Goal: Task Accomplishment & Management: Use online tool/utility

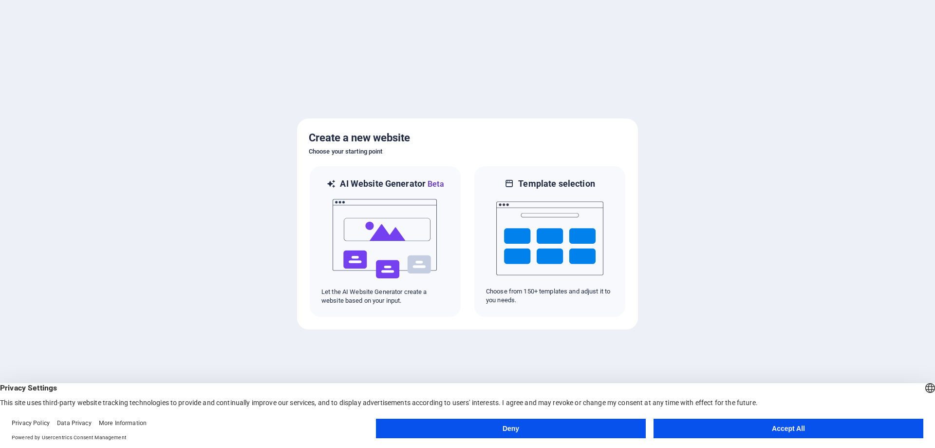
click at [783, 431] on button "Accept All" at bounding box center [789, 427] width 270 height 19
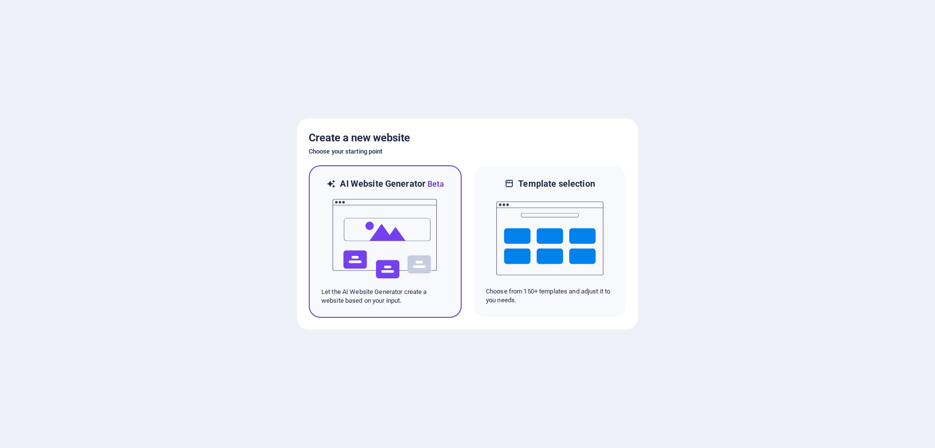
click at [379, 247] on img at bounding box center [385, 238] width 107 height 97
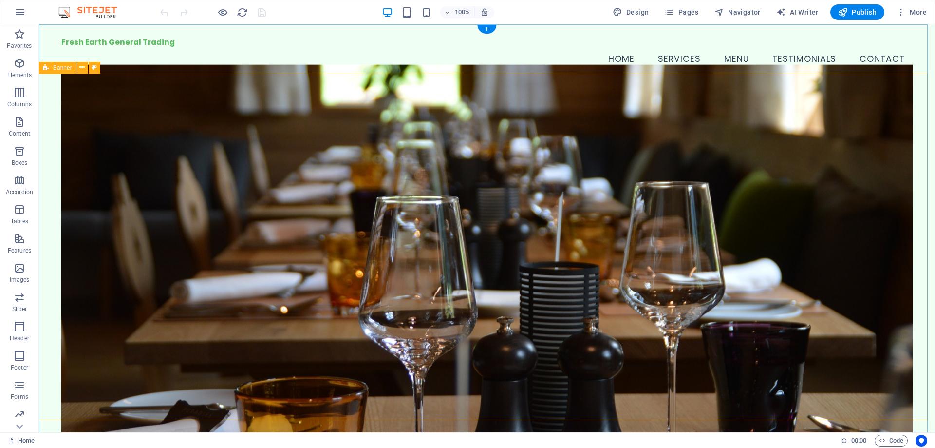
click at [122, 103] on figure at bounding box center [486, 249] width 851 height 371
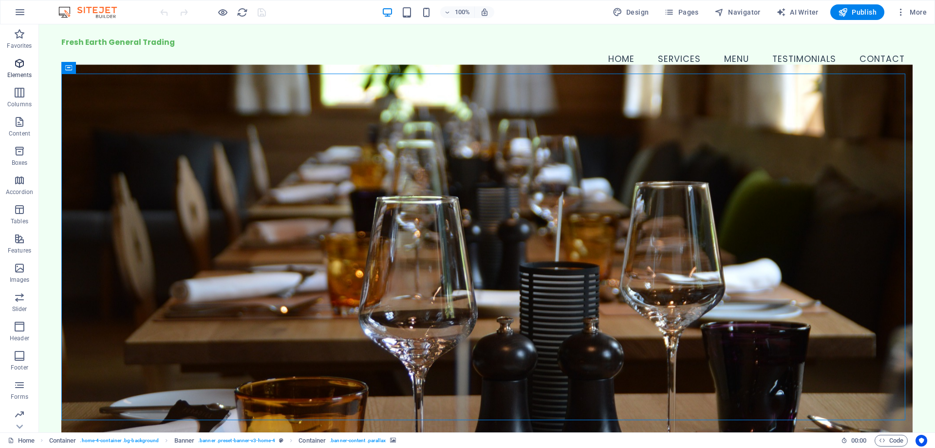
click at [15, 71] on p "Elements" at bounding box center [19, 75] width 25 height 8
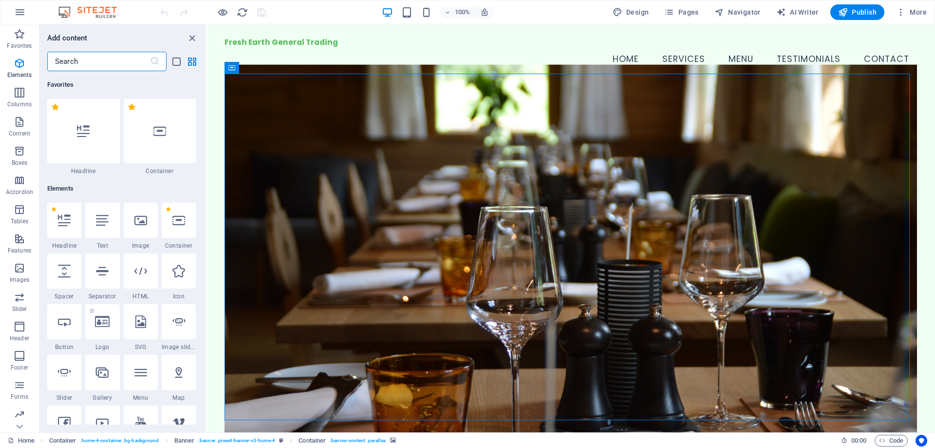
scroll to position [104, 0]
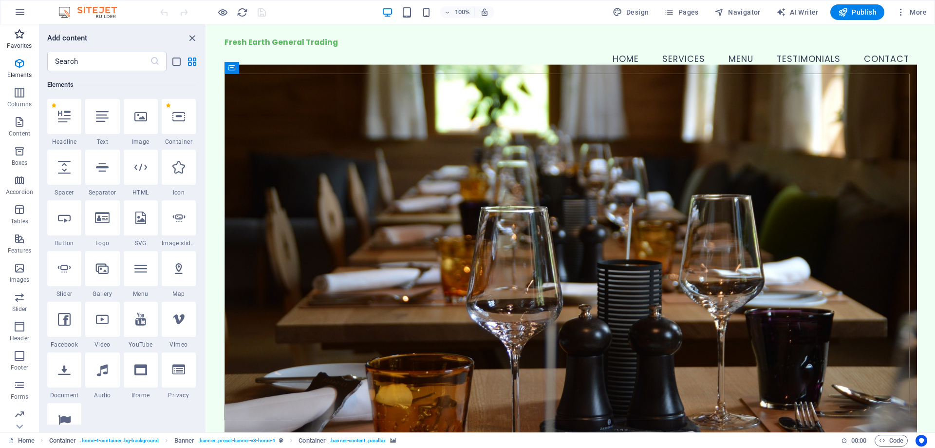
click at [20, 40] on span "Favorites" at bounding box center [19, 39] width 39 height 23
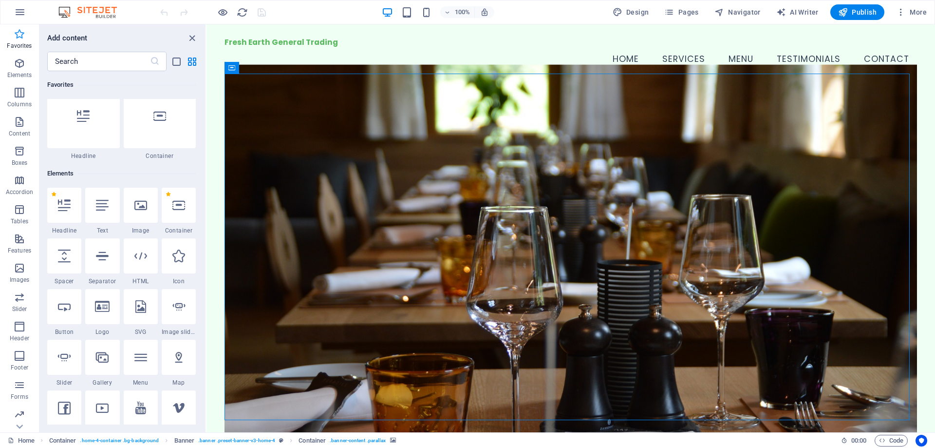
scroll to position [0, 0]
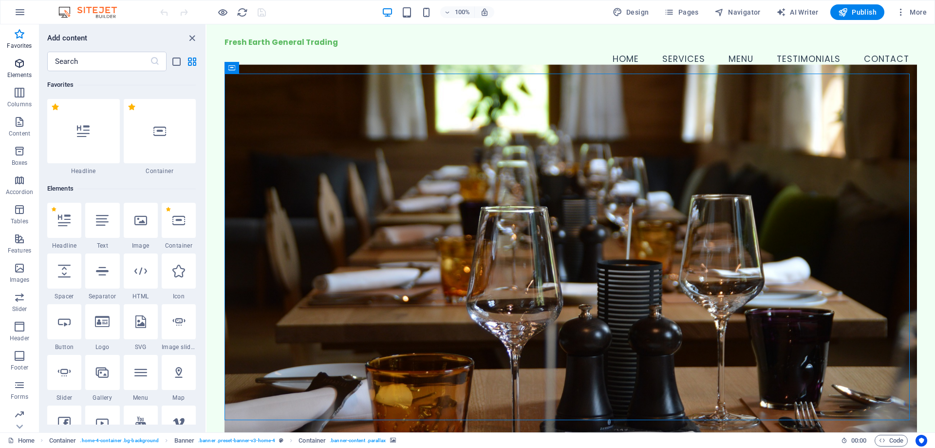
click at [24, 75] on p "Elements" at bounding box center [19, 75] width 25 height 8
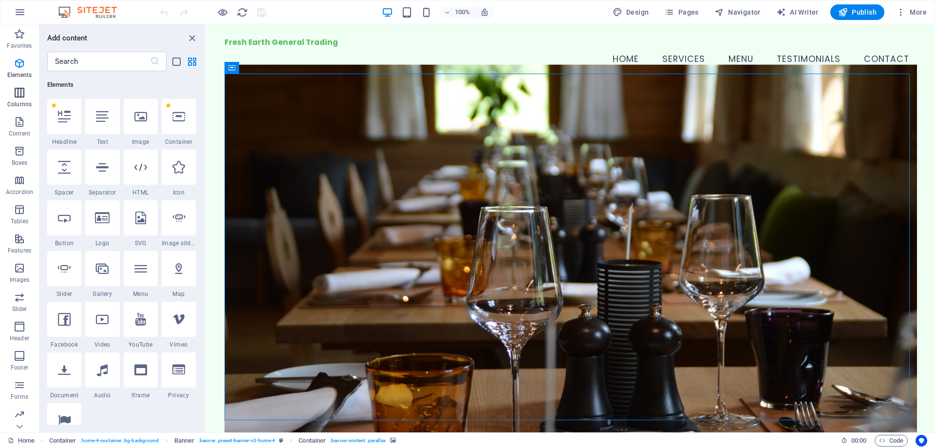
click at [18, 97] on icon "button" at bounding box center [20, 93] width 12 height 12
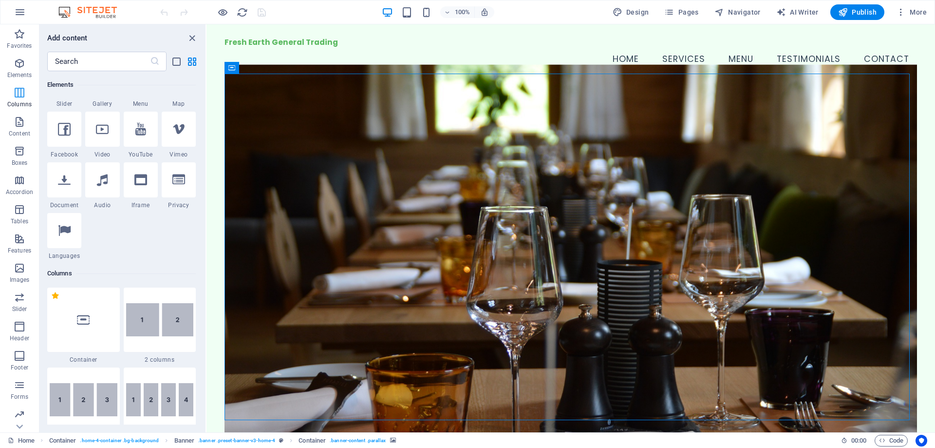
scroll to position [482, 0]
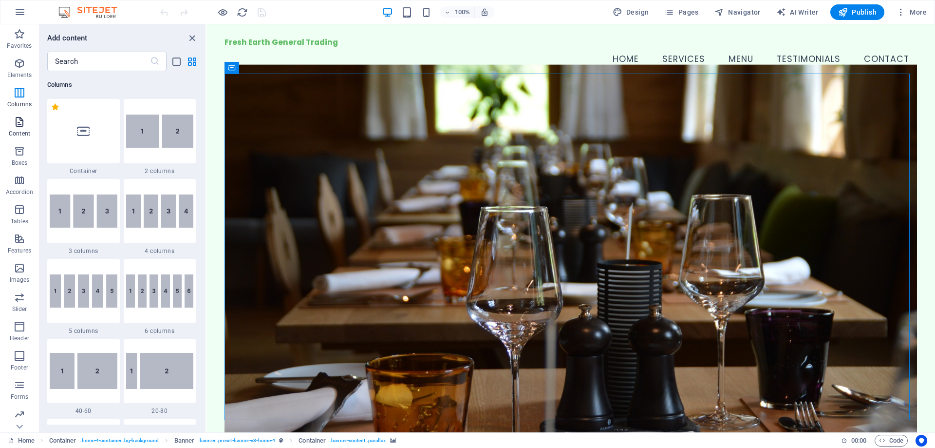
click at [20, 120] on icon "button" at bounding box center [20, 122] width 12 height 12
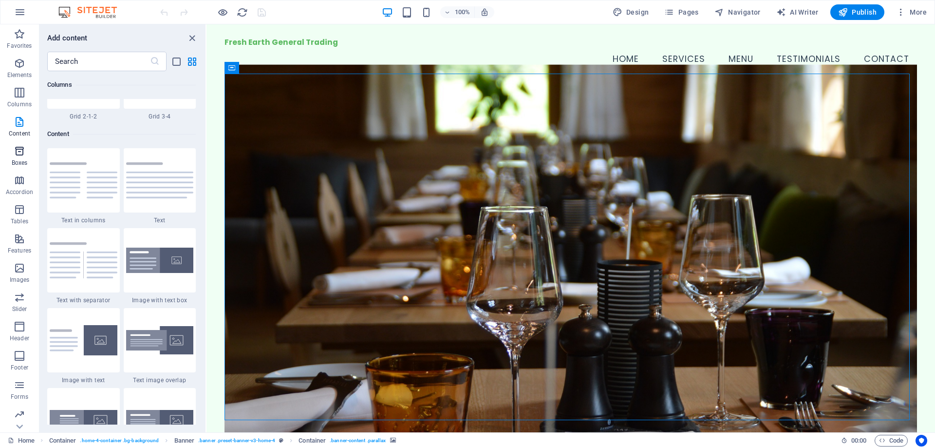
scroll to position [1704, 0]
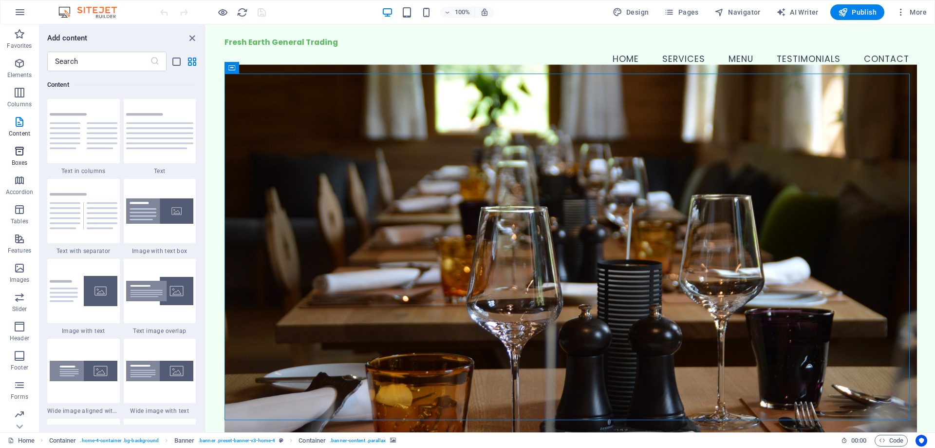
click at [16, 153] on icon "button" at bounding box center [20, 151] width 12 height 12
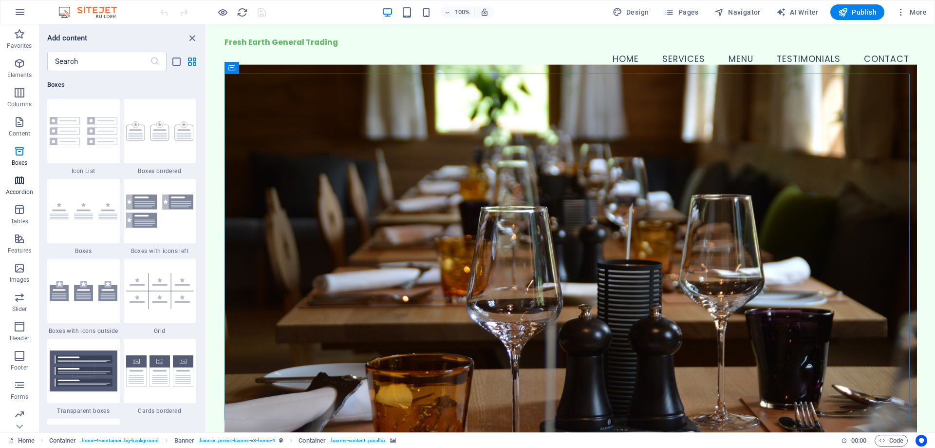
click at [14, 175] on icon "button" at bounding box center [20, 180] width 12 height 12
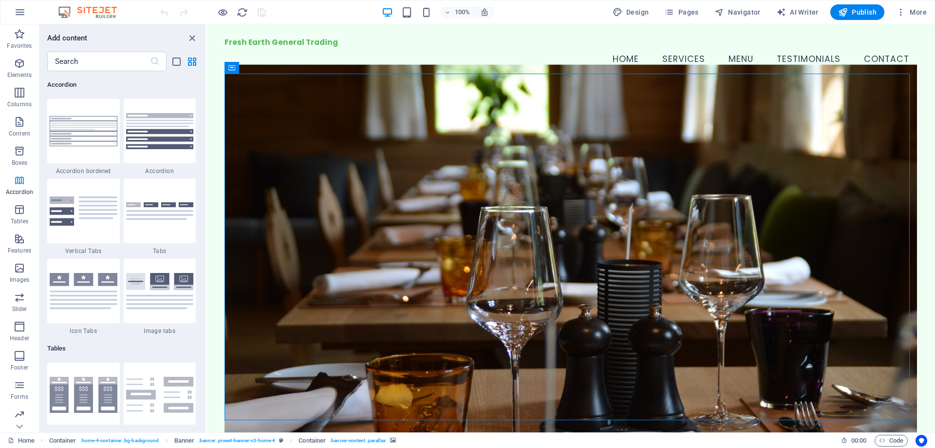
scroll to position [3110, 0]
click at [16, 213] on icon "button" at bounding box center [20, 210] width 12 height 12
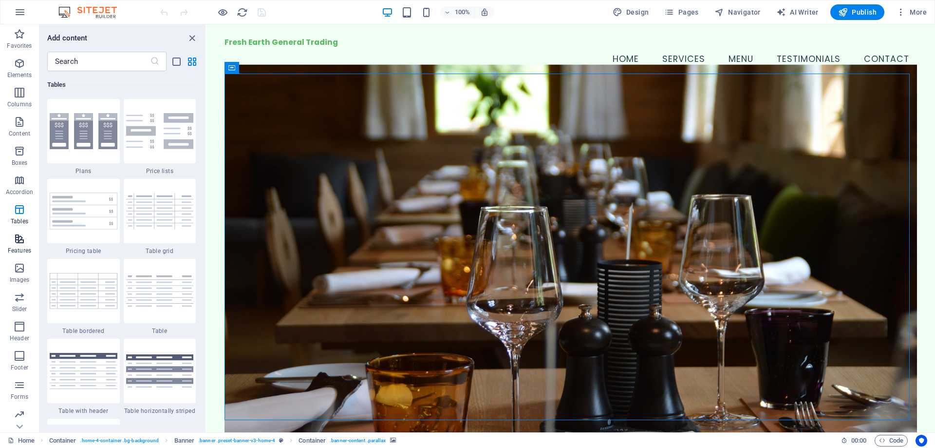
scroll to position [3373, 0]
click at [14, 236] on icon "button" at bounding box center [20, 239] width 12 height 12
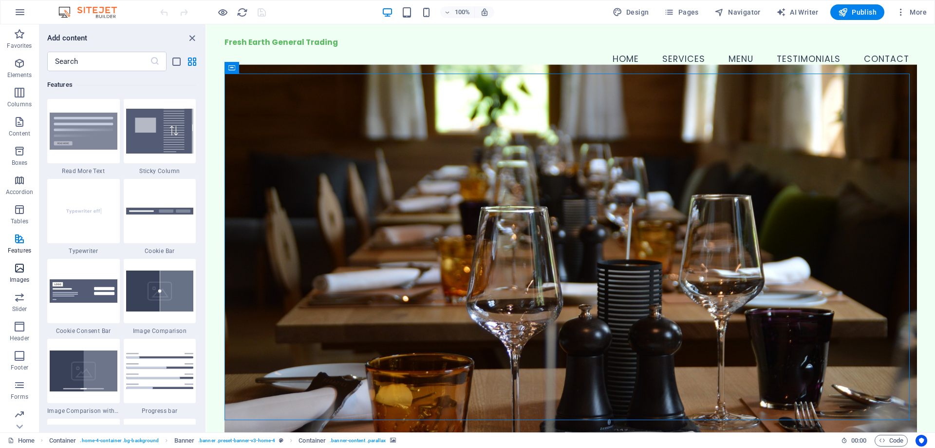
click at [18, 264] on icon "button" at bounding box center [20, 268] width 12 height 12
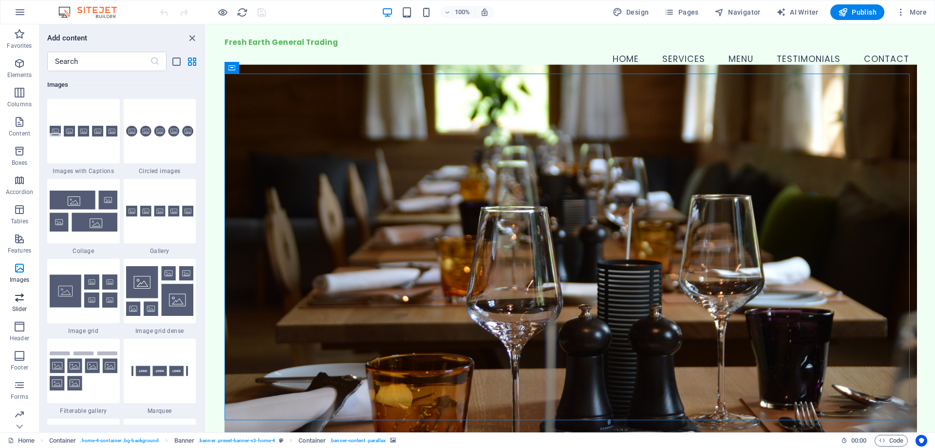
click at [14, 307] on p "Slider" at bounding box center [19, 309] width 15 height 8
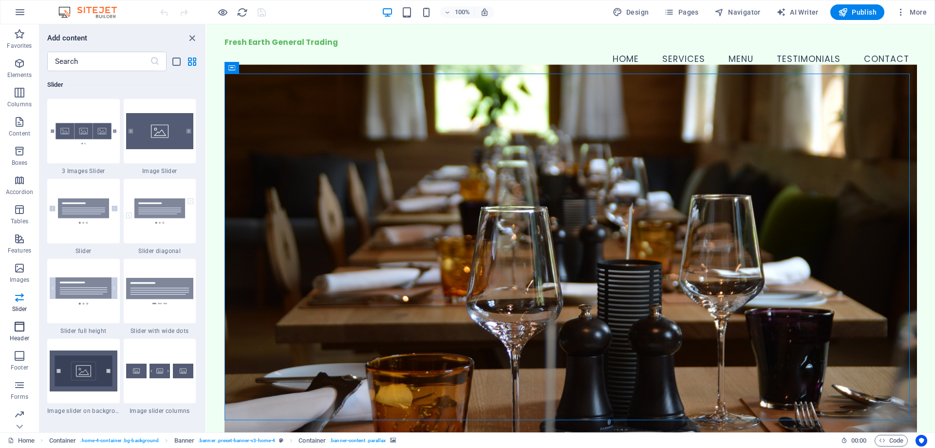
click at [19, 331] on icon "button" at bounding box center [20, 326] width 12 height 12
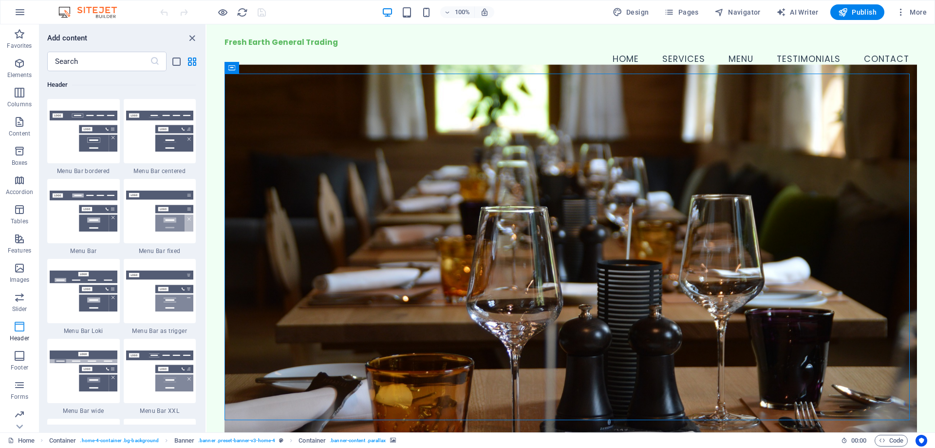
scroll to position [31, 0]
click at [21, 325] on icon "button" at bounding box center [20, 325] width 12 height 12
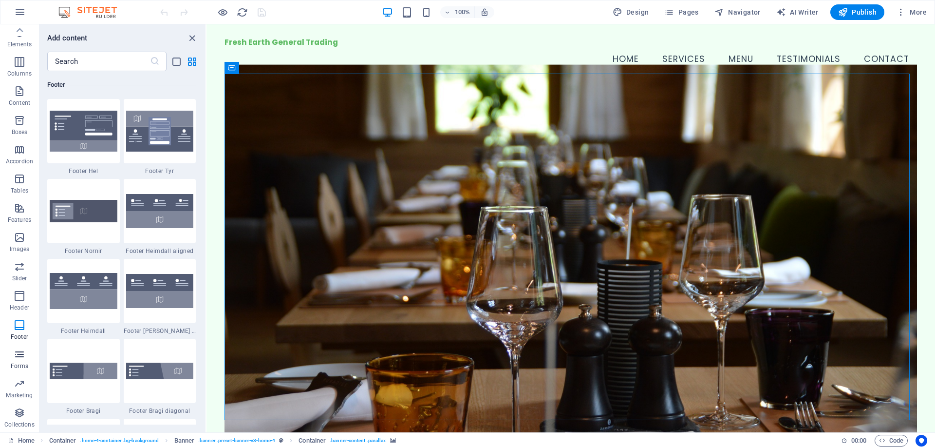
click at [15, 361] on span "Forms" at bounding box center [19, 359] width 39 height 23
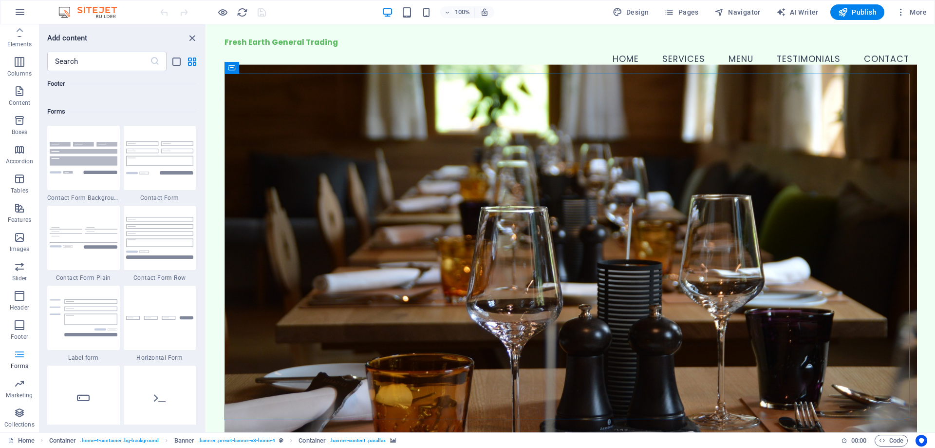
scroll to position [7111, 0]
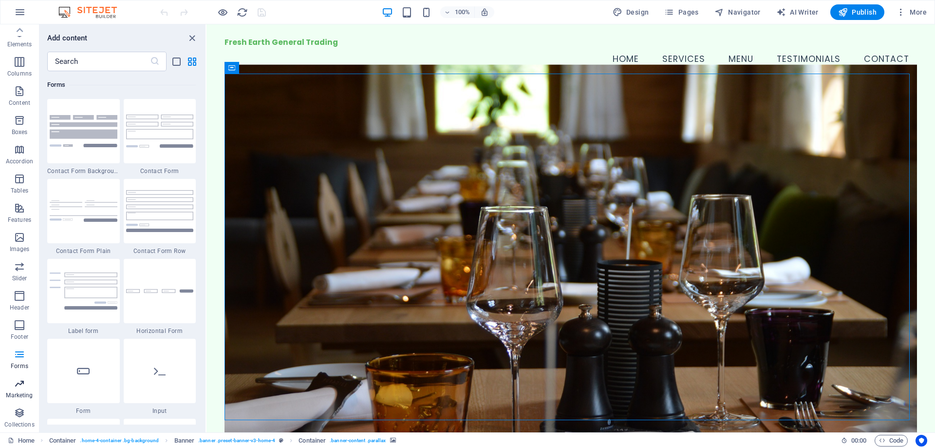
click at [20, 397] on p "Marketing" at bounding box center [19, 395] width 27 height 8
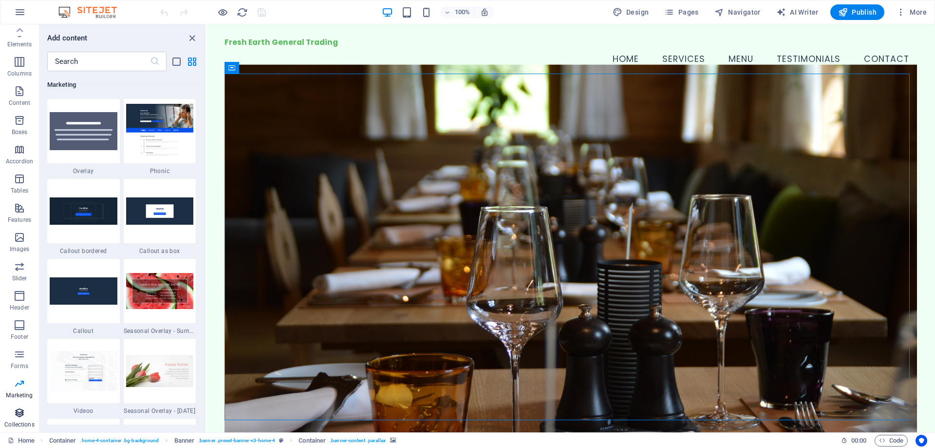
click at [21, 416] on icon "button" at bounding box center [20, 413] width 12 height 12
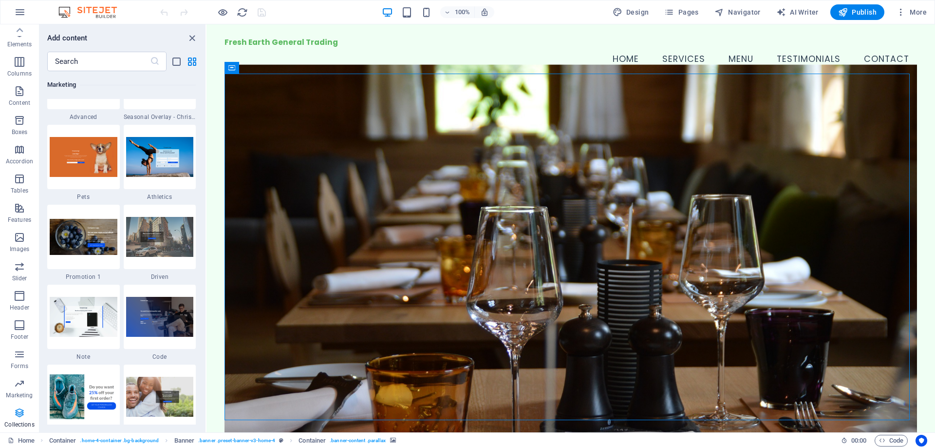
scroll to position [8916, 0]
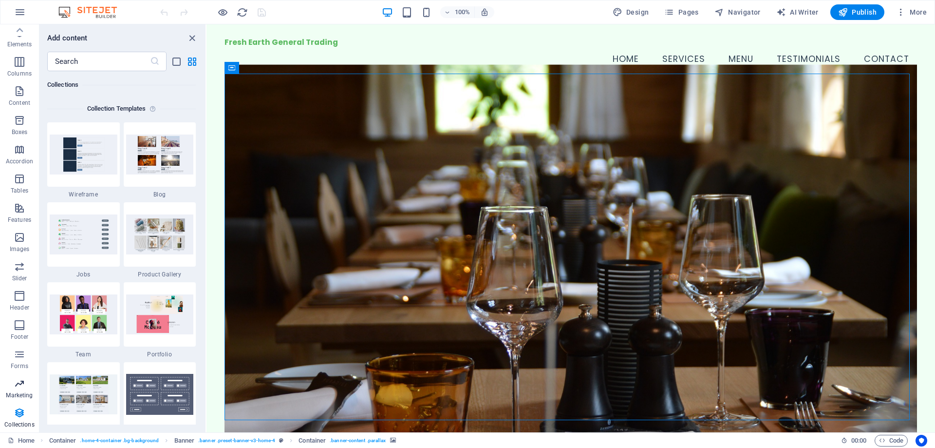
click at [25, 387] on icon "button" at bounding box center [20, 383] width 12 height 12
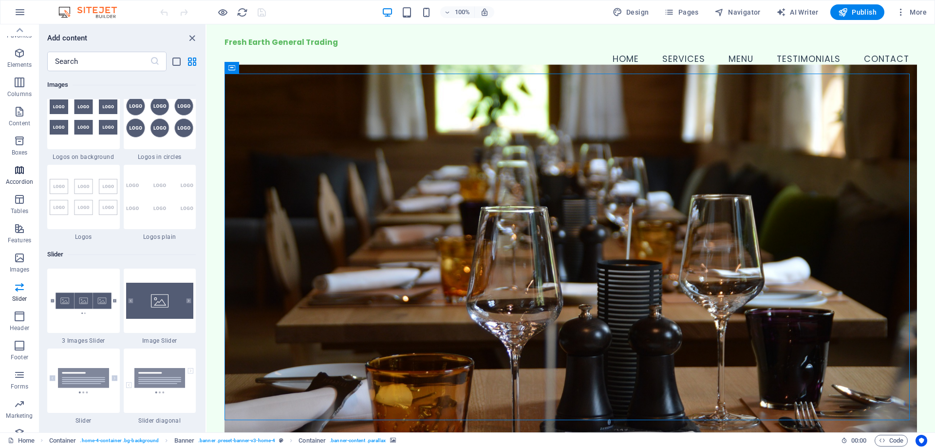
scroll to position [0, 0]
click at [26, 32] on span "Favorites" at bounding box center [19, 39] width 39 height 23
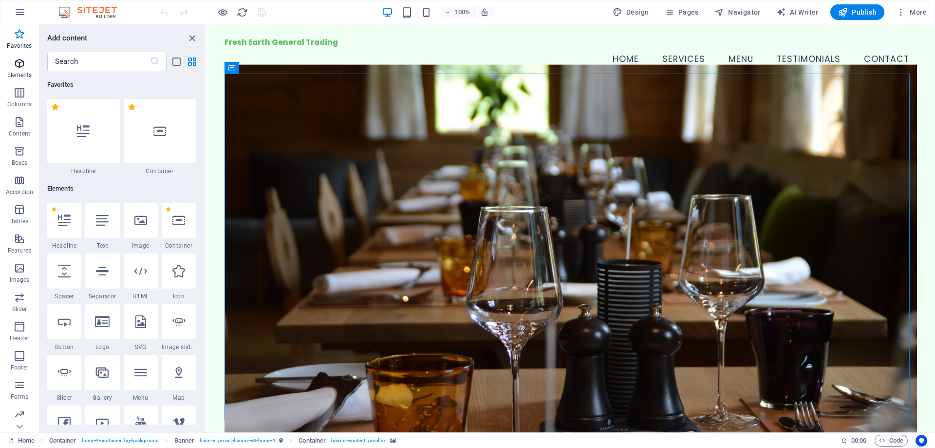
click at [19, 67] on icon "button" at bounding box center [20, 63] width 12 height 12
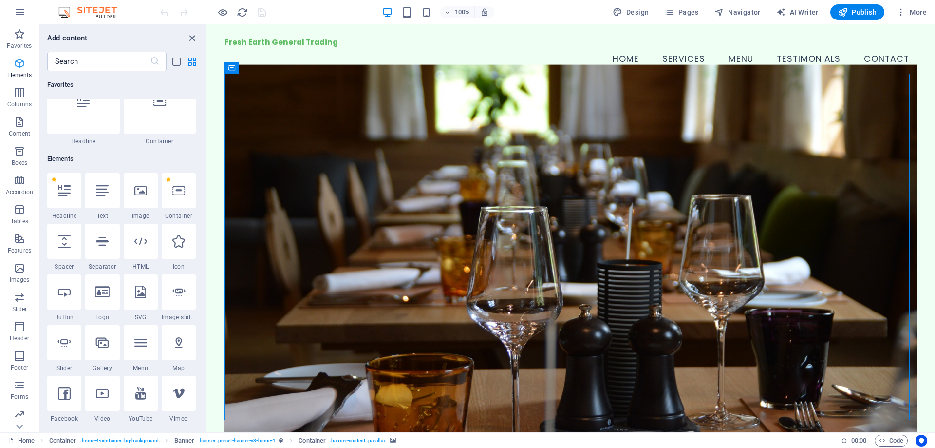
scroll to position [104, 0]
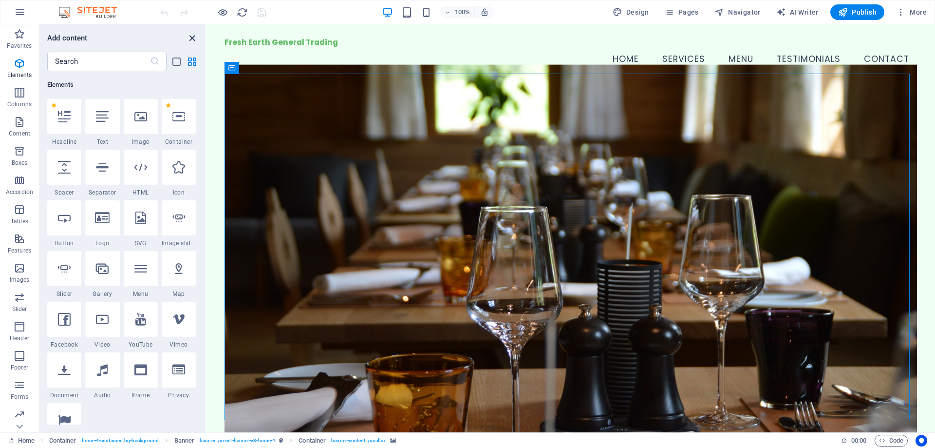
click at [190, 40] on icon "close panel" at bounding box center [192, 38] width 11 height 11
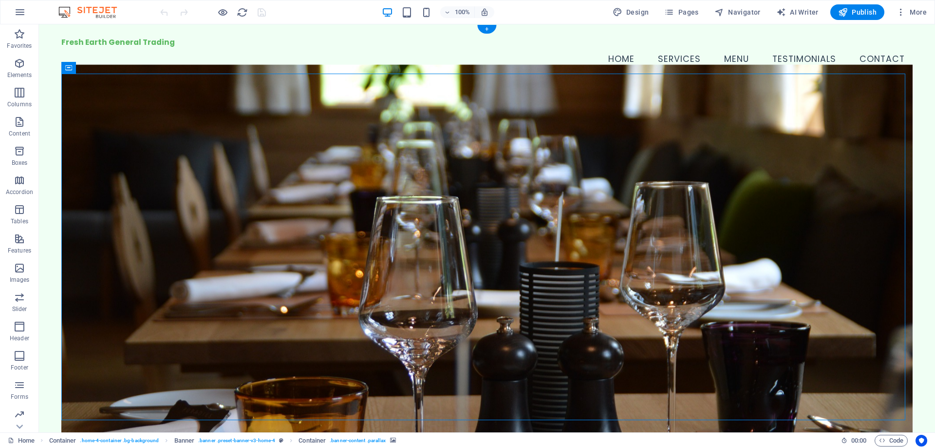
click at [791, 93] on figure at bounding box center [486, 249] width 851 height 371
click at [772, 145] on figure at bounding box center [486, 249] width 851 height 371
drag, startPoint x: 772, startPoint y: 145, endPoint x: 829, endPoint y: 26, distance: 132.0
click at [772, 145] on figure at bounding box center [486, 249] width 851 height 371
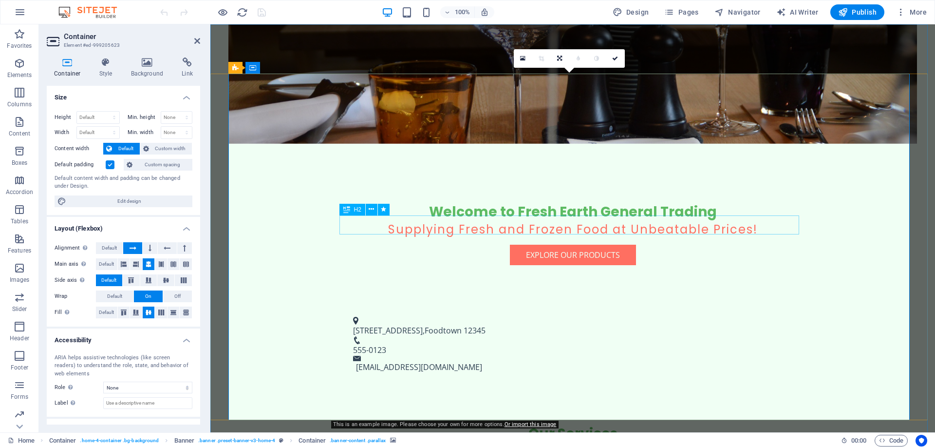
scroll to position [0, 0]
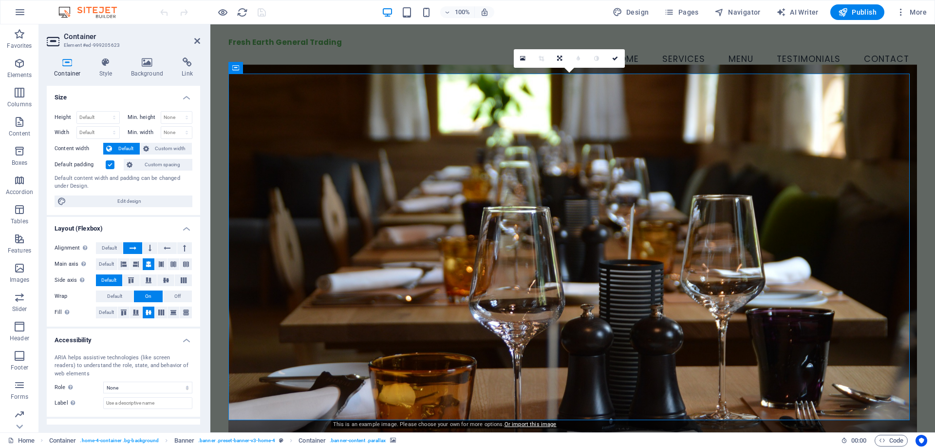
click at [522, 56] on icon at bounding box center [522, 58] width 5 height 7
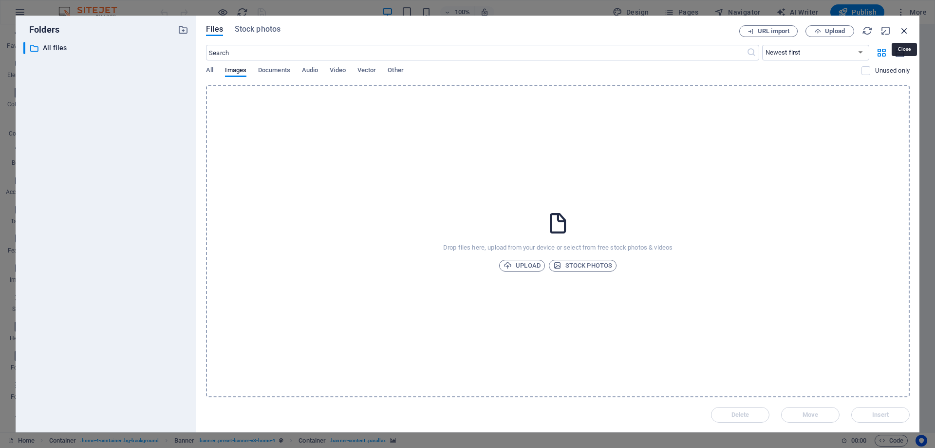
click at [902, 32] on icon "button" at bounding box center [904, 30] width 11 height 11
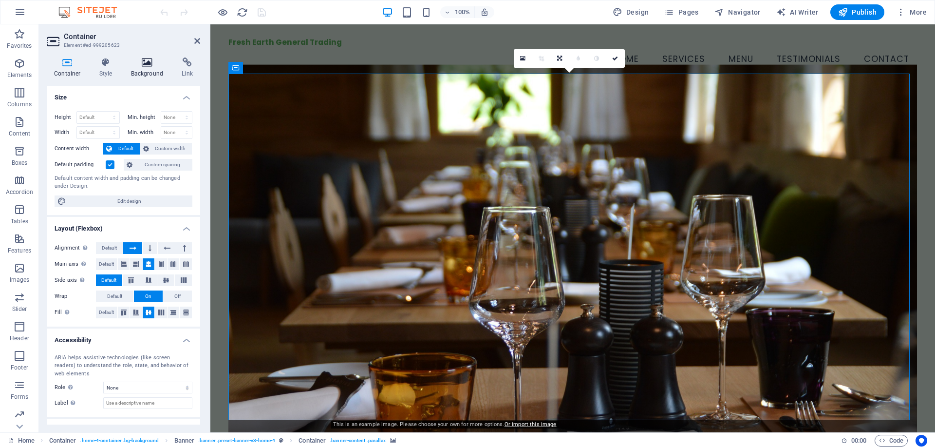
click at [146, 72] on h4 "Background" at bounding box center [149, 67] width 51 height 20
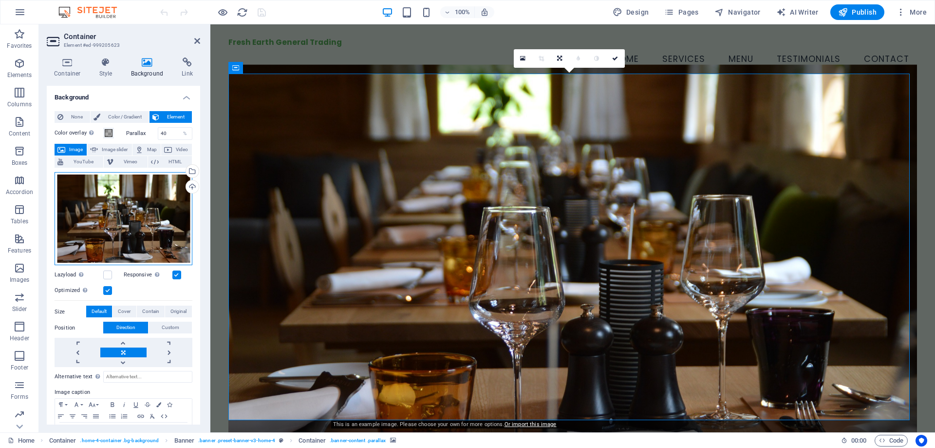
click at [143, 218] on div "Drag files here, click to choose files or select files from Files or our free s…" at bounding box center [124, 219] width 138 height 94
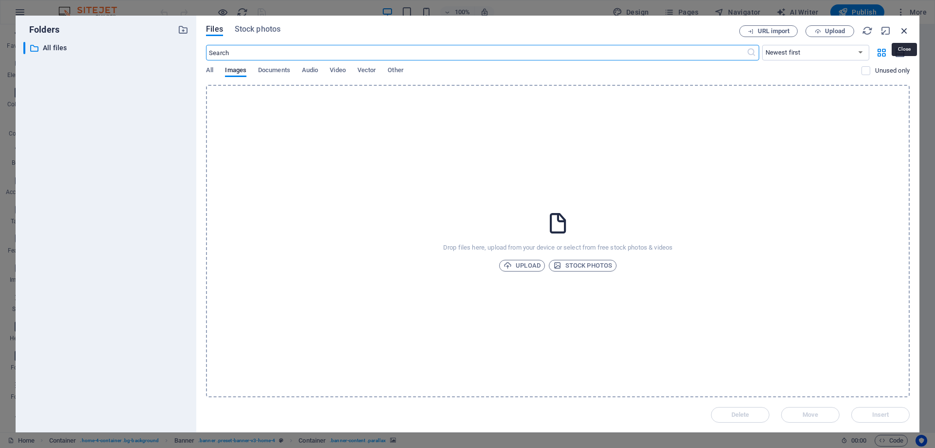
click at [906, 30] on icon "button" at bounding box center [904, 30] width 11 height 11
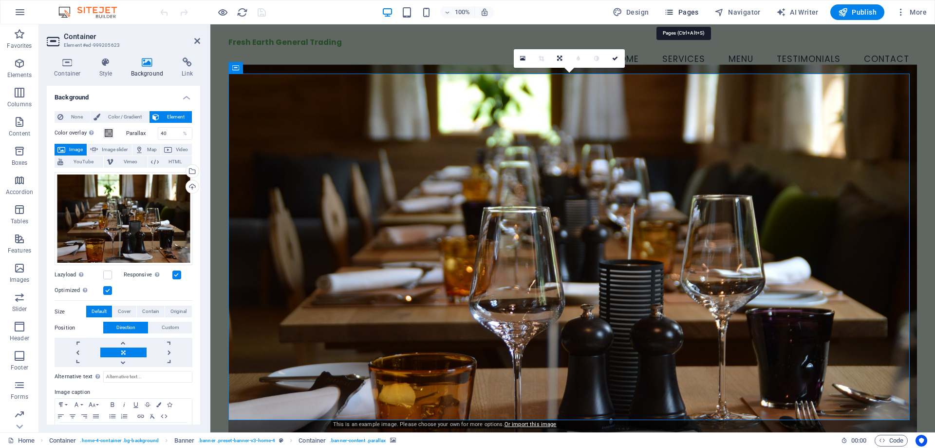
click at [678, 12] on span "Pages" at bounding box center [681, 12] width 34 height 10
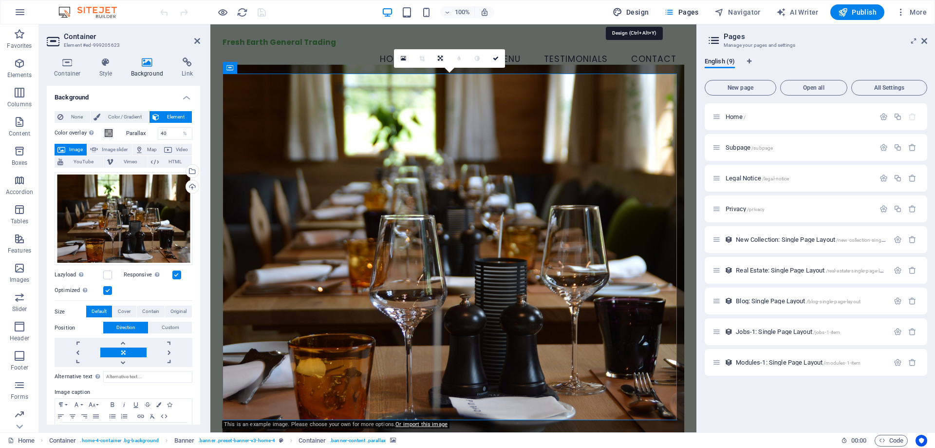
drag, startPoint x: 644, startPoint y: 14, endPoint x: 420, endPoint y: 216, distance: 302.4
click at [644, 14] on span "Design" at bounding box center [631, 12] width 37 height 10
select select "px"
select select "200"
select select "px"
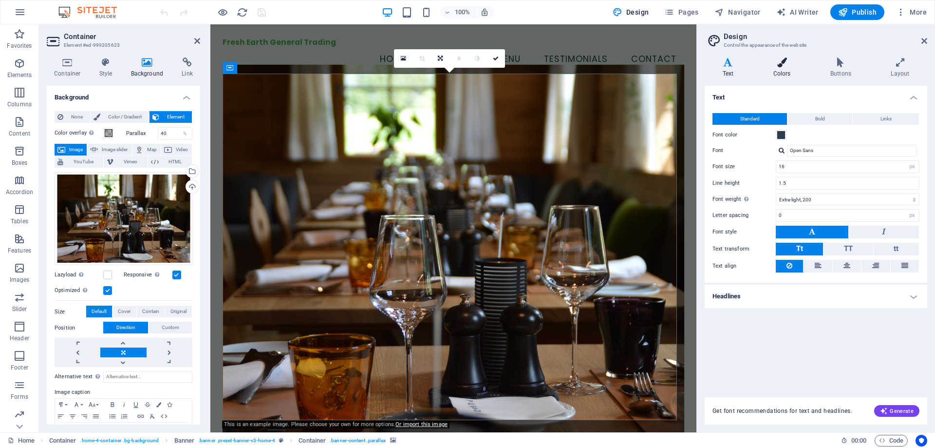
click at [791, 65] on icon at bounding box center [781, 62] width 53 height 10
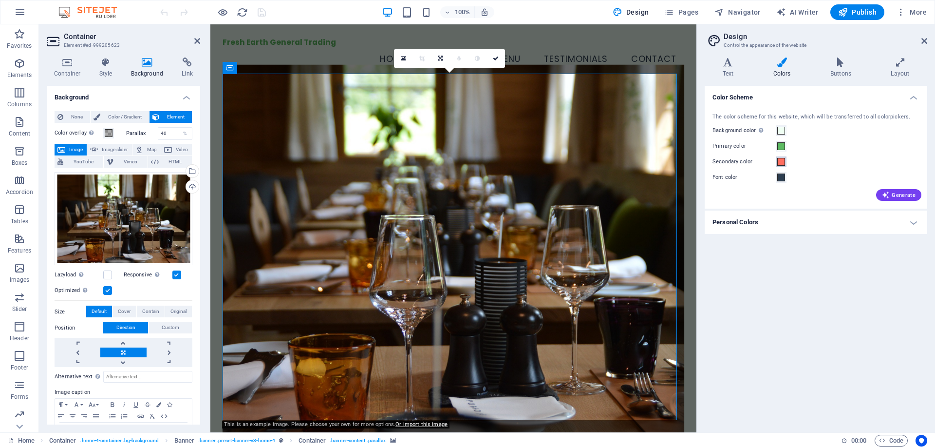
click at [780, 159] on span at bounding box center [781, 162] width 8 height 8
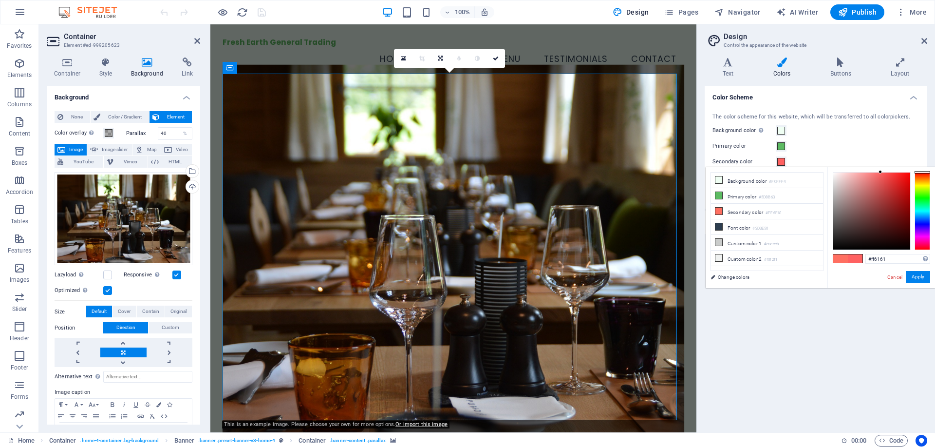
drag, startPoint x: 923, startPoint y: 173, endPoint x: 906, endPoint y: 167, distance: 17.6
click at [906, 167] on div "#ff6161 Supported formats #0852ed rgb(8, 82, 237) rgba(8, 82, 237, 90%) hsv(221…" at bounding box center [881, 298] width 108 height 262
click at [845, 260] on span at bounding box center [840, 258] width 15 height 8
click at [856, 260] on span at bounding box center [855, 258] width 15 height 8
drag, startPoint x: 924, startPoint y: 172, endPoint x: 920, endPoint y: 169, distance: 5.6
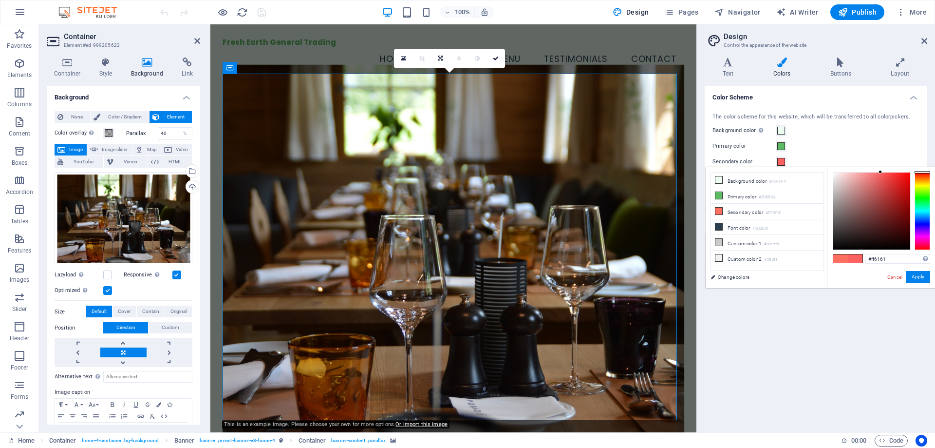
click at [929, 163] on body "Fresh Earth General Trading Home Favorites Elements Columns Content Boxes Accor…" at bounding box center [467, 224] width 935 height 448
drag, startPoint x: 883, startPoint y: 170, endPoint x: 898, endPoint y: 172, distance: 15.2
click at [898, 172] on div at bounding box center [897, 172] width 3 height 3
click at [899, 171] on div at bounding box center [898, 171] width 3 height 3
click at [923, 279] on button "Apply" at bounding box center [918, 277] width 24 height 12
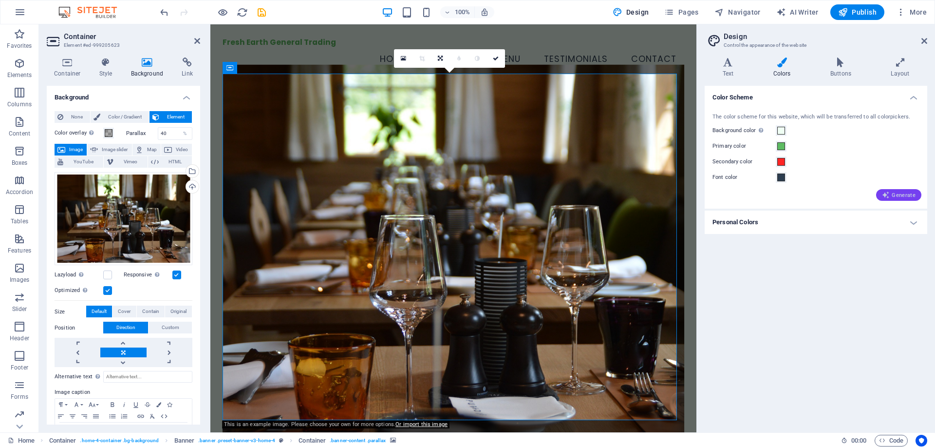
click at [896, 195] on span "Generate" at bounding box center [899, 195] width 34 height 8
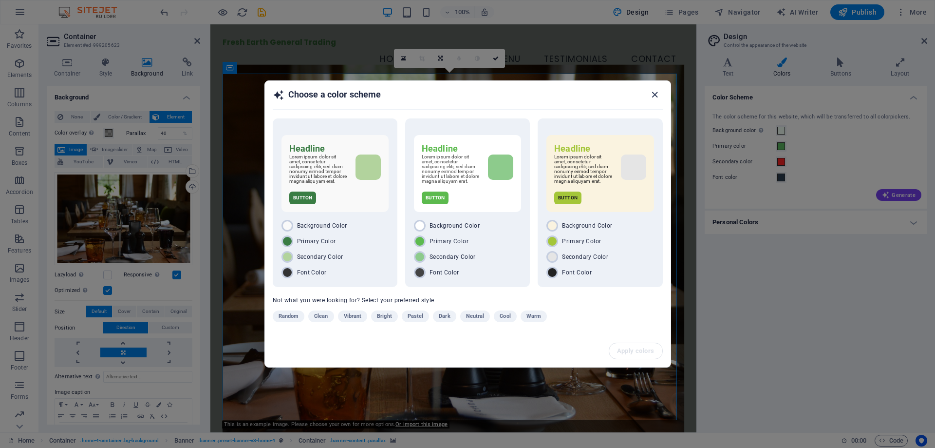
click at [652, 92] on icon "button" at bounding box center [654, 94] width 11 height 11
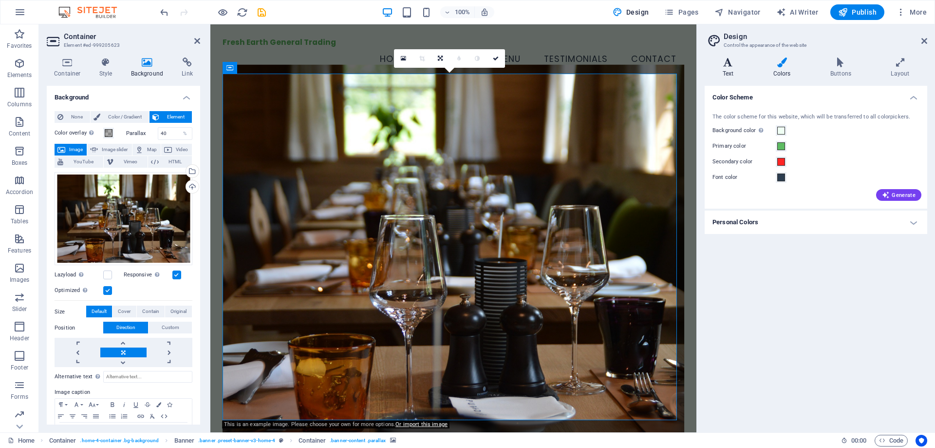
click at [729, 70] on h4 "Text" at bounding box center [730, 67] width 51 height 20
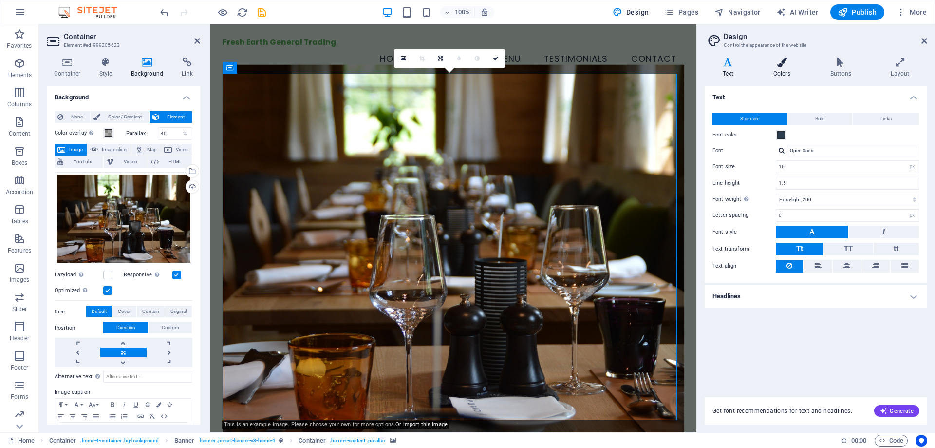
click at [782, 67] on h4 "Colors" at bounding box center [783, 67] width 57 height 20
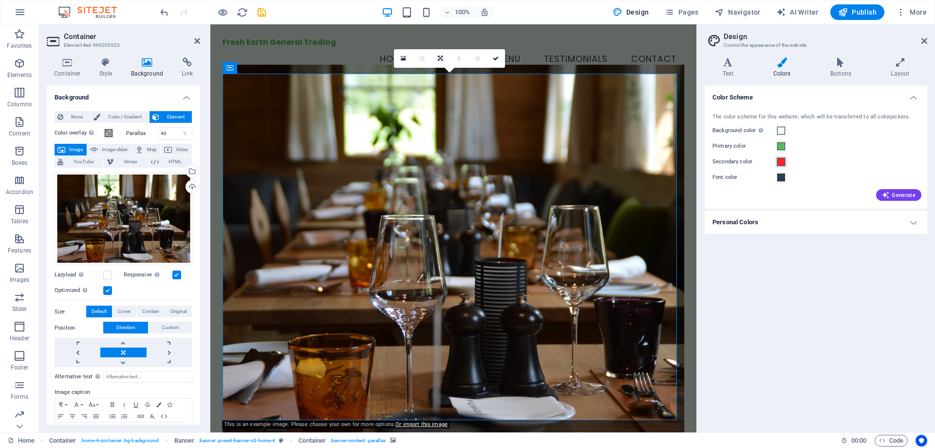
click at [783, 164] on span at bounding box center [781, 162] width 8 height 8
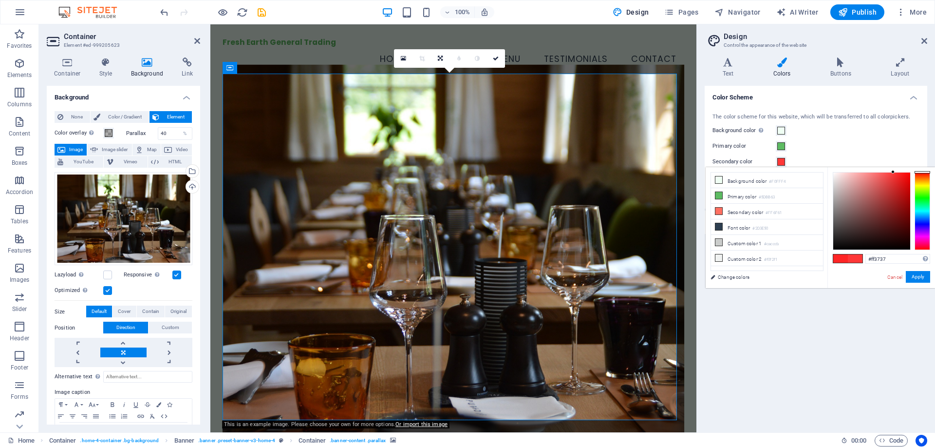
type input "#ff3c3c"
drag, startPoint x: 898, startPoint y: 171, endPoint x: 892, endPoint y: 171, distance: 5.8
click at [892, 171] on div at bounding box center [891, 171] width 3 height 3
click at [922, 273] on button "Apply" at bounding box center [918, 277] width 24 height 12
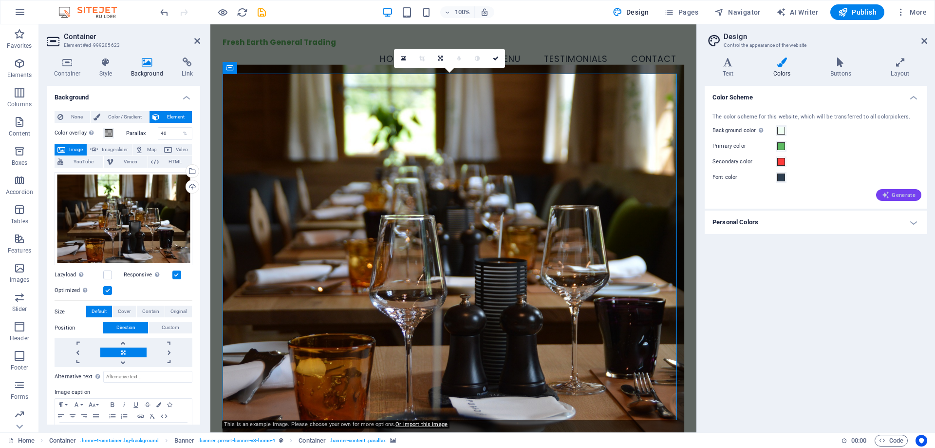
click at [891, 196] on span "Generate" at bounding box center [899, 195] width 34 height 8
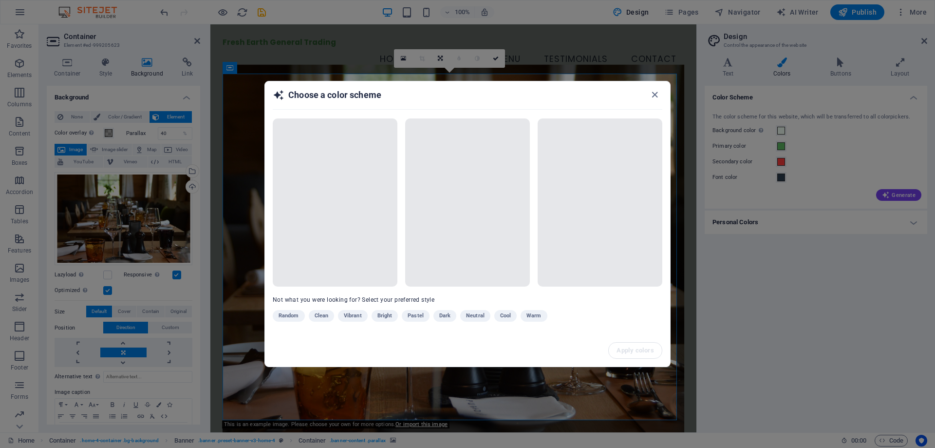
drag, startPoint x: 655, startPoint y: 94, endPoint x: 676, endPoint y: 124, distance: 36.2
click at [654, 94] on icon "button" at bounding box center [654, 94] width 11 height 11
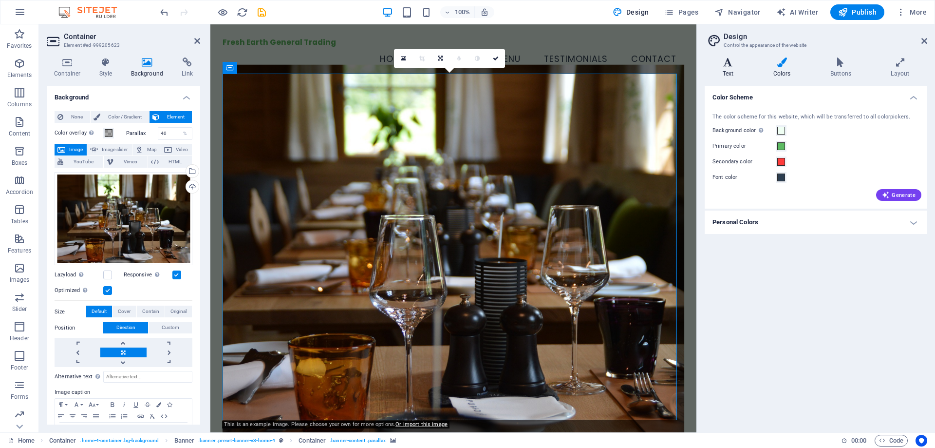
click at [726, 72] on h4 "Text" at bounding box center [730, 67] width 51 height 20
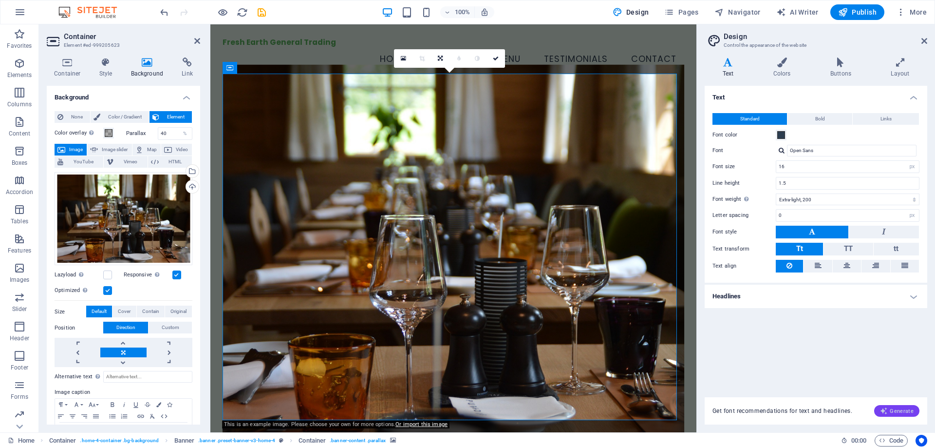
click at [897, 410] on span "Generate" at bounding box center [897, 411] width 34 height 8
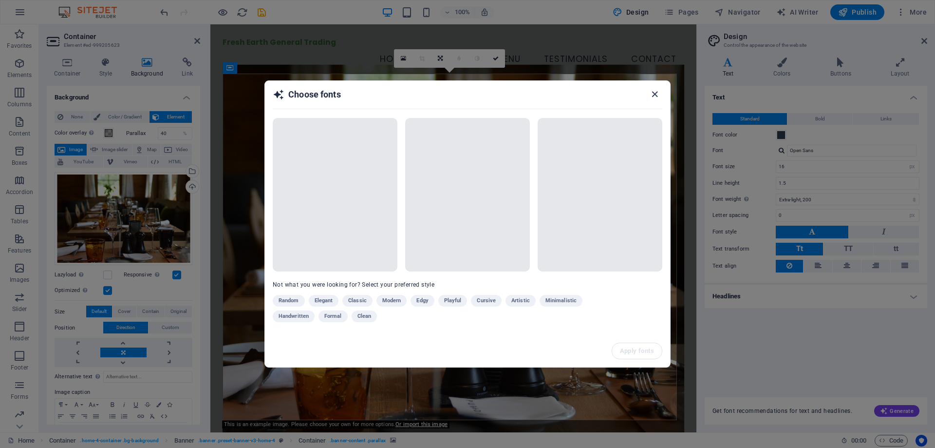
click at [655, 99] on icon "button" at bounding box center [654, 94] width 11 height 11
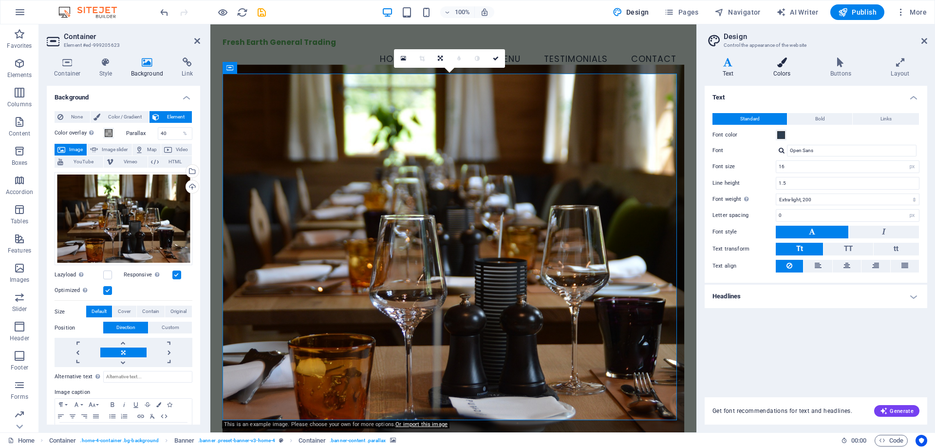
click at [788, 67] on h4 "Colors" at bounding box center [783, 67] width 57 height 20
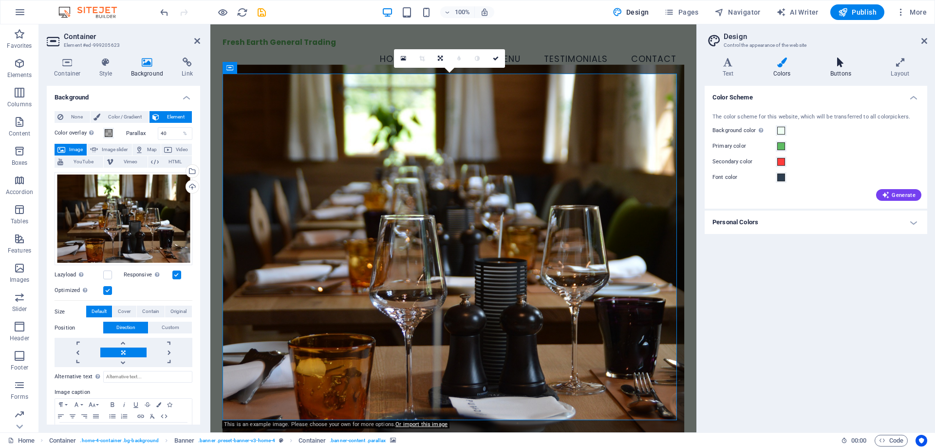
drag, startPoint x: 846, startPoint y: 66, endPoint x: 852, endPoint y: 66, distance: 6.4
click at [847, 66] on icon at bounding box center [840, 62] width 56 height 10
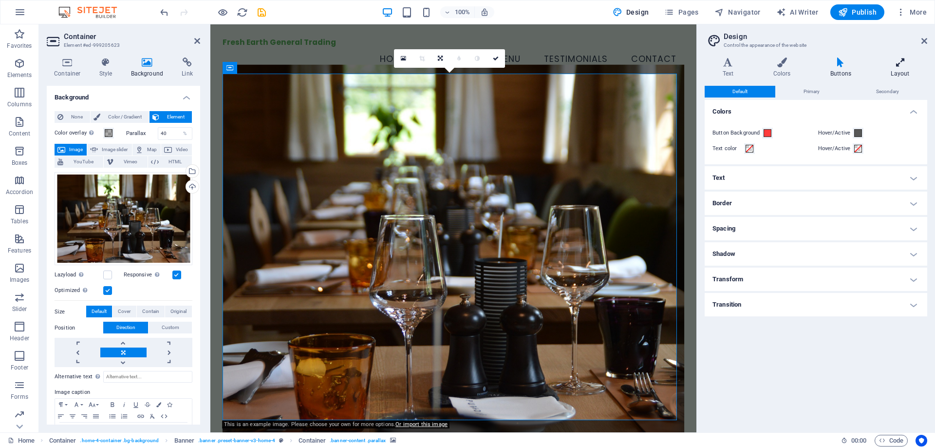
click at [903, 67] on icon at bounding box center [900, 62] width 54 height 10
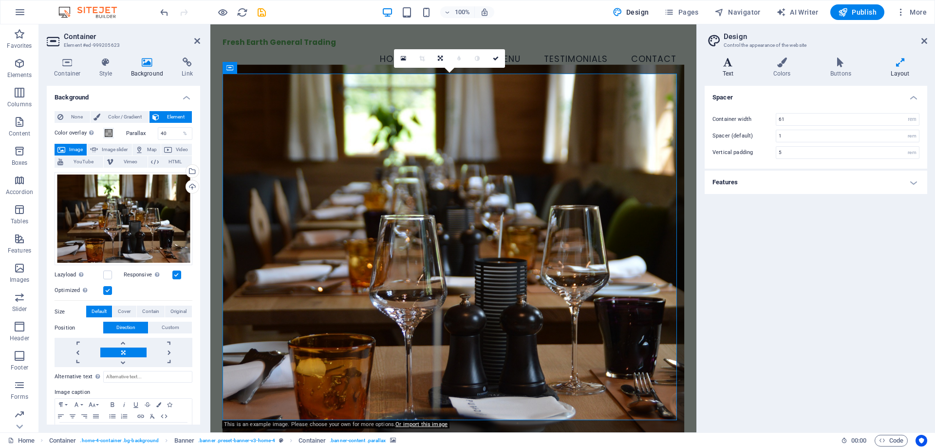
click at [736, 72] on h4 "Text" at bounding box center [730, 67] width 51 height 20
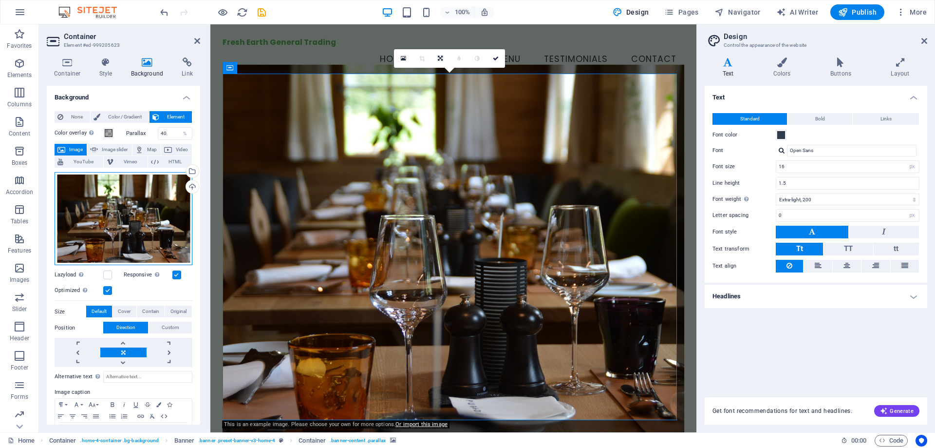
click at [143, 212] on div "Drag files here, click to choose files or select files from Files or our free s…" at bounding box center [124, 219] width 138 height 94
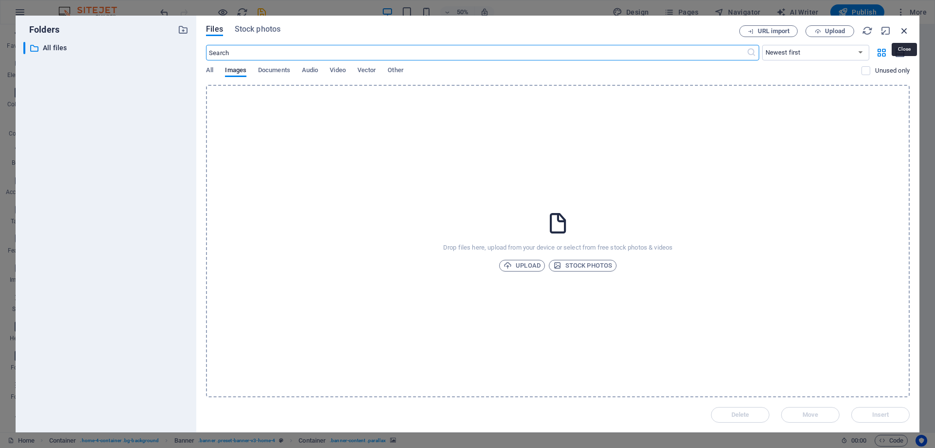
click at [907, 31] on icon "button" at bounding box center [904, 30] width 11 height 11
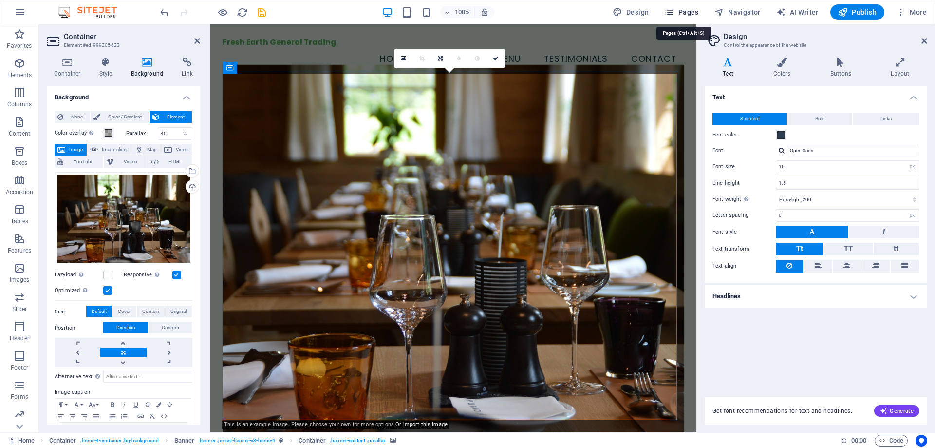
click at [684, 12] on span "Pages" at bounding box center [681, 12] width 34 height 10
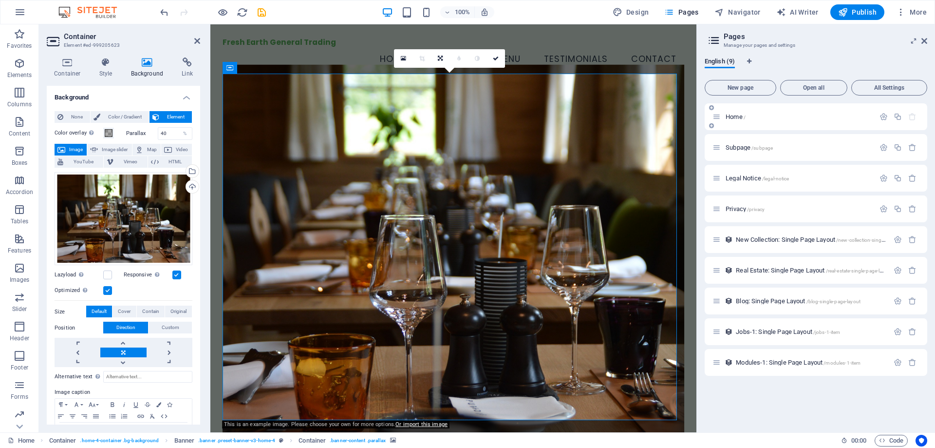
click at [738, 113] on div "Home /" at bounding box center [794, 116] width 162 height 11
click at [725, 119] on div "Home /" at bounding box center [799, 116] width 152 height 6
click at [881, 116] on icon "button" at bounding box center [884, 117] width 8 height 8
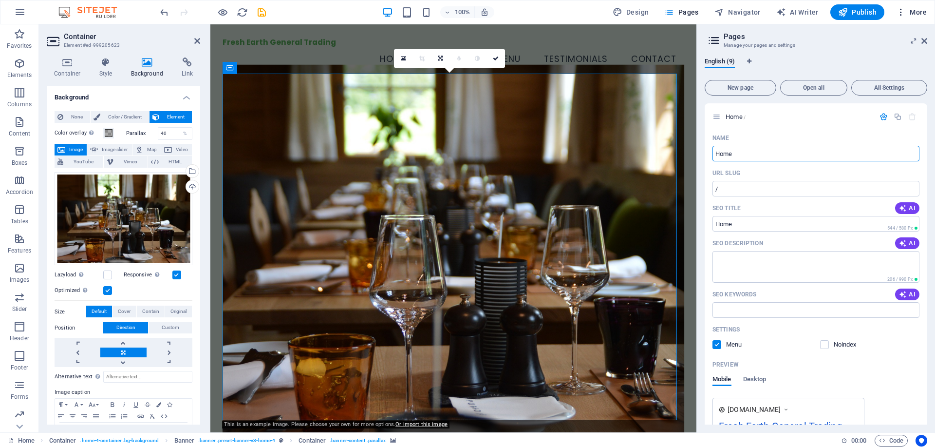
click at [913, 11] on span "More" at bounding box center [911, 12] width 31 height 10
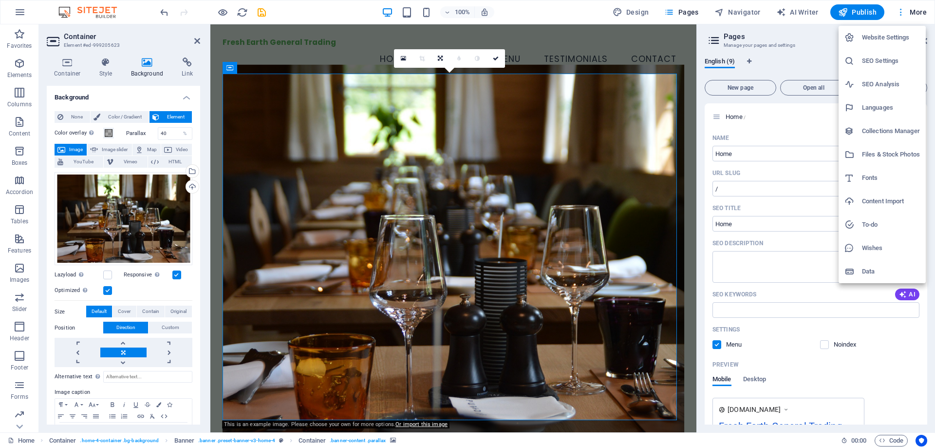
click at [913, 11] on div at bounding box center [467, 224] width 935 height 448
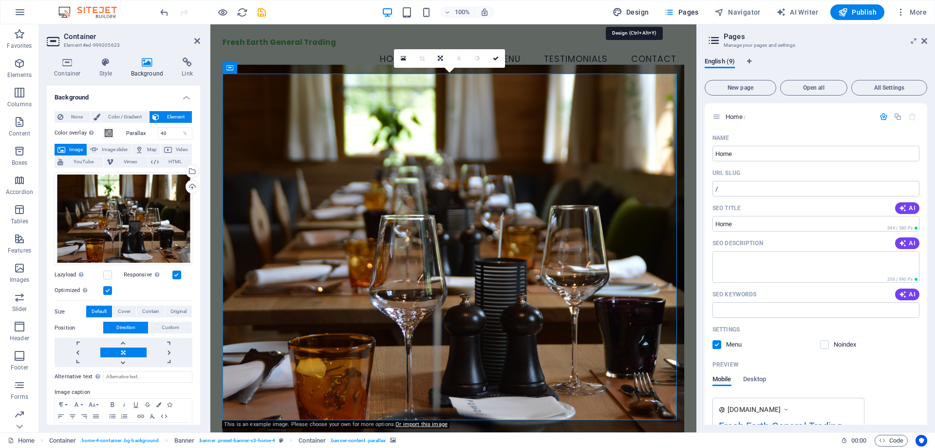
click at [613, 13] on button "Design" at bounding box center [631, 12] width 44 height 16
select select "px"
select select "200"
select select "px"
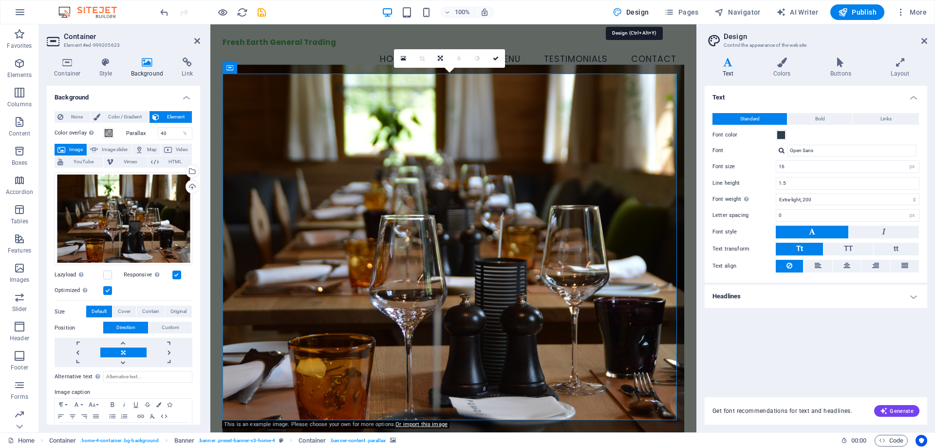
click at [628, 10] on span "Design" at bounding box center [631, 12] width 37 height 10
click at [789, 64] on icon at bounding box center [781, 62] width 53 height 10
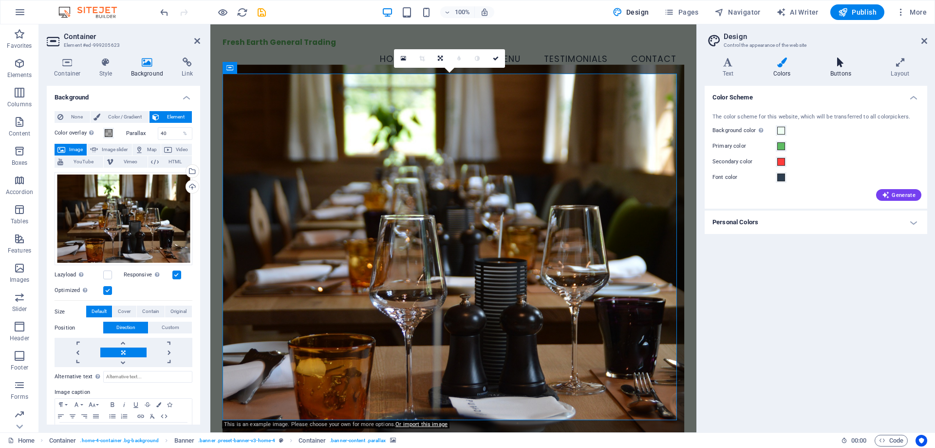
click at [833, 63] on icon at bounding box center [840, 62] width 56 height 10
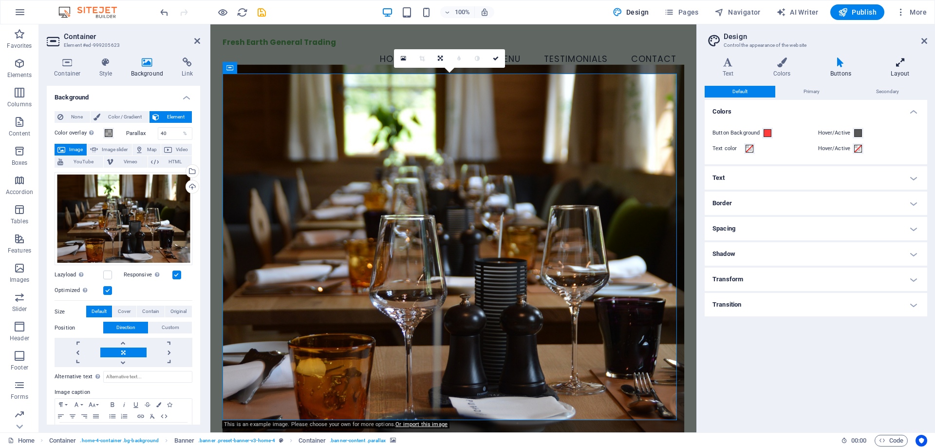
click at [905, 66] on icon at bounding box center [900, 62] width 54 height 10
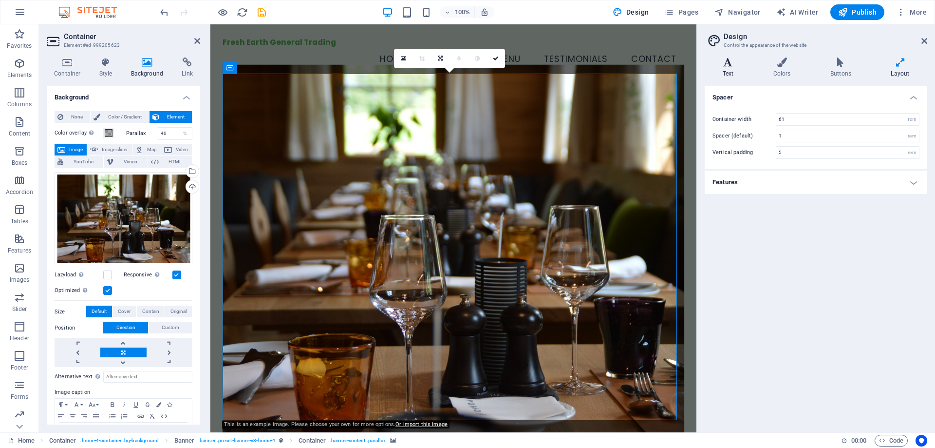
click at [728, 73] on h4 "Text" at bounding box center [730, 67] width 51 height 20
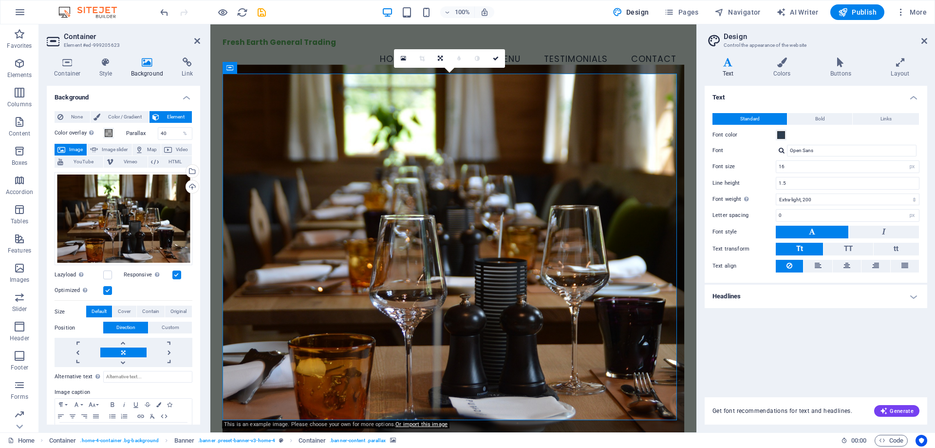
click at [415, 127] on figure at bounding box center [454, 249] width 462 height 371
click at [105, 74] on h4 "Style" at bounding box center [108, 67] width 32 height 20
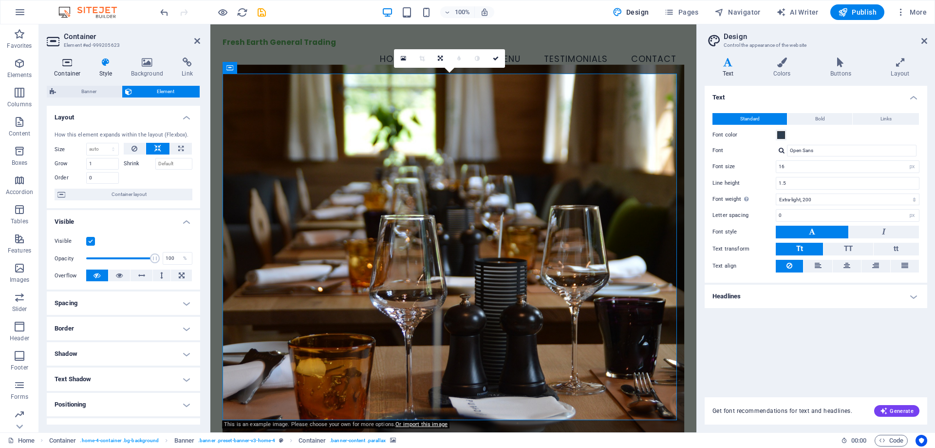
click at [60, 70] on h4 "Container" at bounding box center [69, 67] width 45 height 20
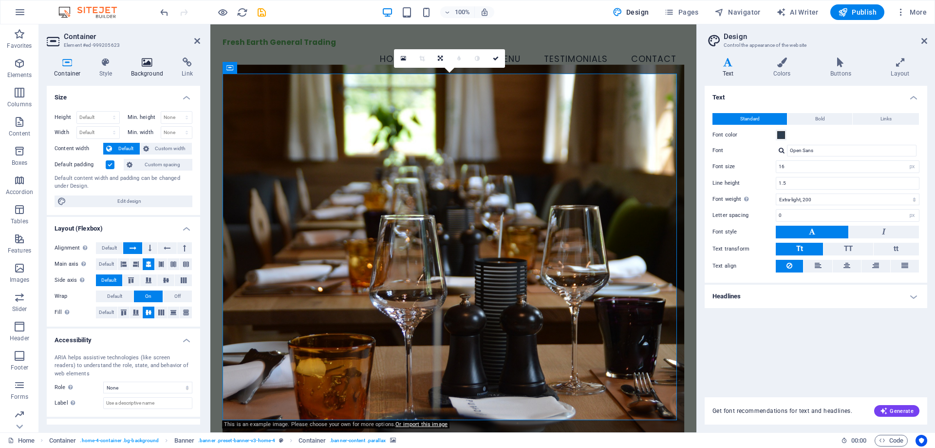
click at [139, 63] on icon at bounding box center [147, 62] width 47 height 10
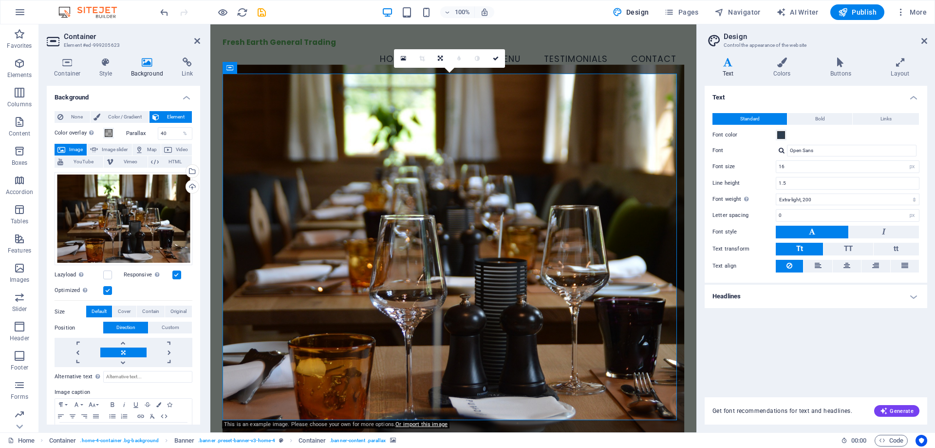
drag, startPoint x: 154, startPoint y: 220, endPoint x: 187, endPoint y: 277, distance: 65.2
click at [187, 277] on div "Responsive Automatically load retina image and smartphone optimized sizes." at bounding box center [158, 275] width 69 height 12
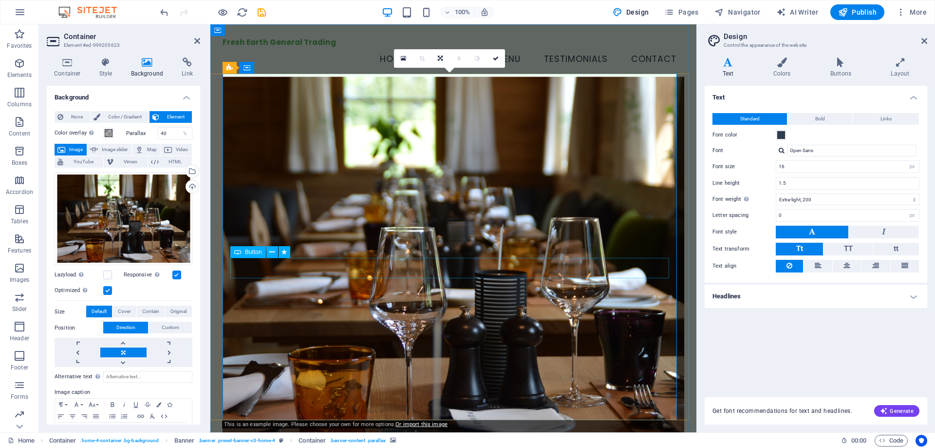
scroll to position [292, 0]
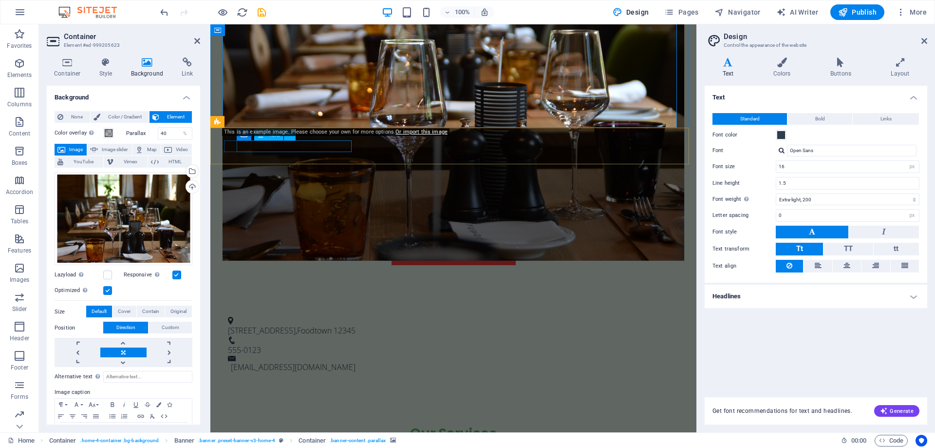
click at [327, 325] on span "Foodtown" at bounding box center [314, 330] width 35 height 11
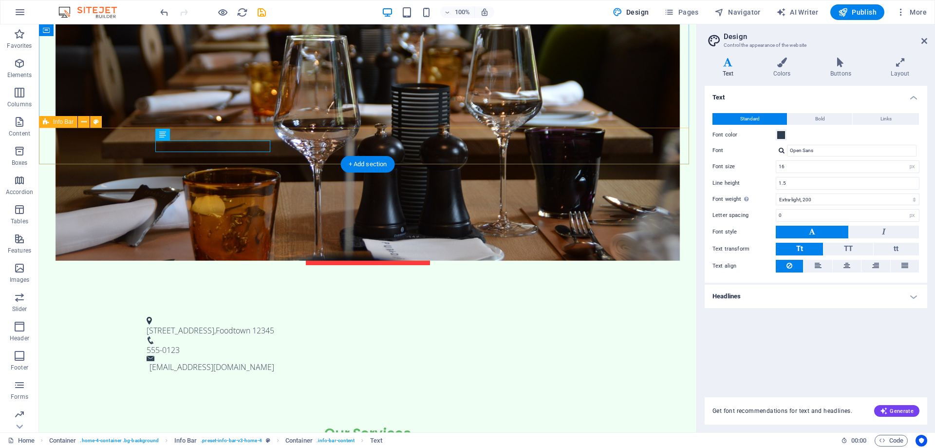
click at [324, 304] on div "[STREET_ADDRESS] 555-0123 [EMAIL_ADDRESS][DOMAIN_NAME]" at bounding box center [368, 344] width 658 height 81
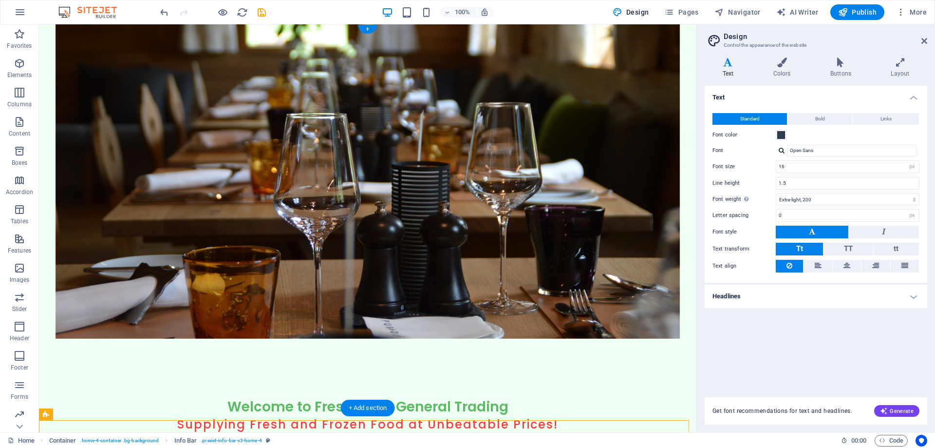
scroll to position [0, 0]
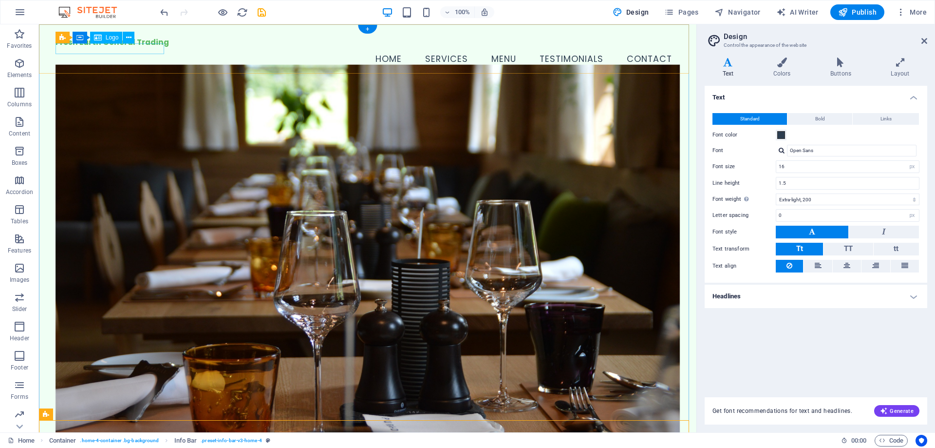
click at [110, 48] on div "Fresh Earth General Trading" at bounding box center [368, 42] width 625 height 11
click at [113, 39] on span "Logo" at bounding box center [112, 38] width 13 height 6
click at [112, 37] on span "Logo" at bounding box center [112, 38] width 13 height 6
select select "px"
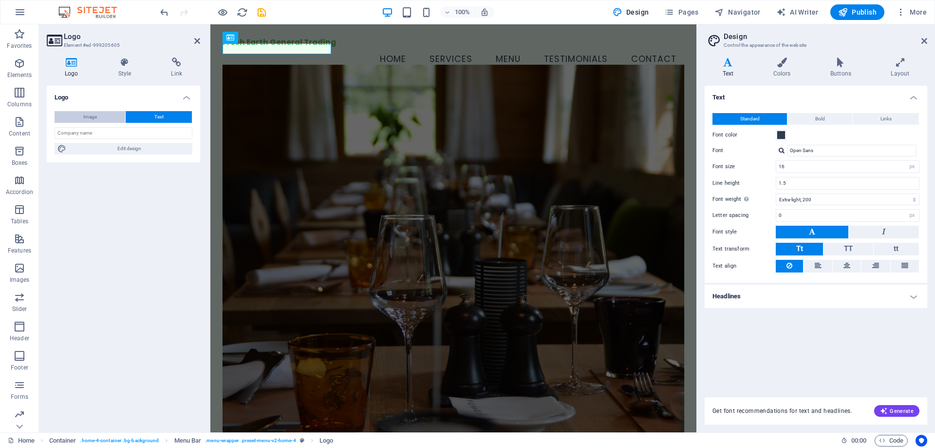
click at [94, 114] on span "Image" at bounding box center [90, 117] width 14 height 12
select select "DISABLED_OPTION_VALUE"
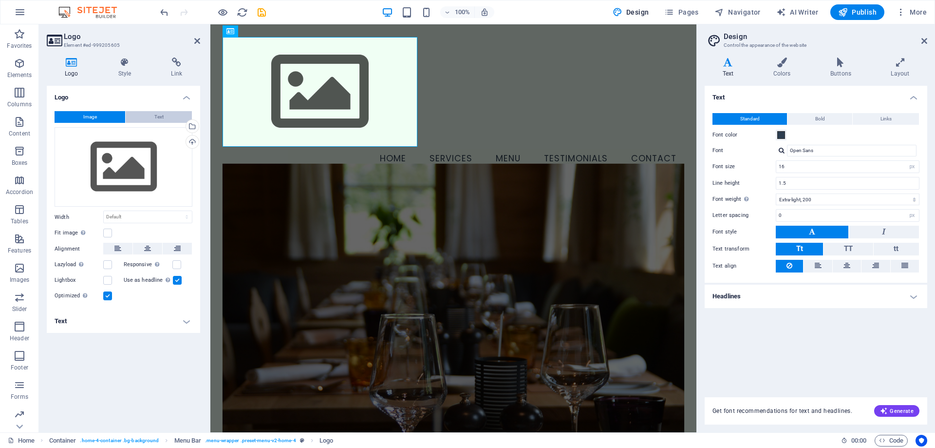
click at [166, 116] on button "Text" at bounding box center [159, 117] width 66 height 12
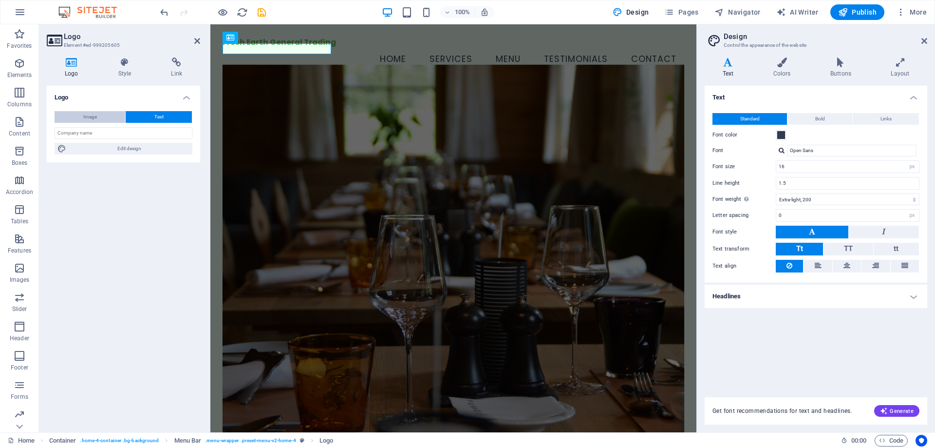
click at [103, 117] on button "Image" at bounding box center [90, 117] width 71 height 12
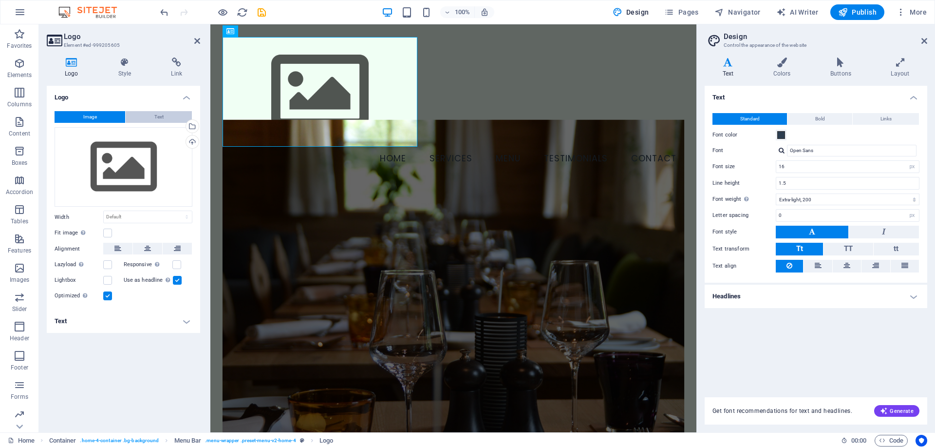
click at [157, 117] on span "Text" at bounding box center [158, 117] width 9 height 12
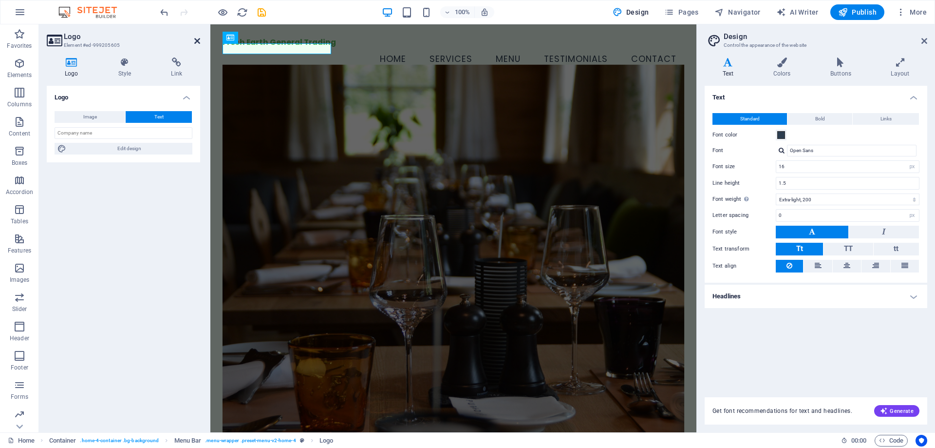
click at [199, 42] on icon at bounding box center [197, 41] width 6 height 8
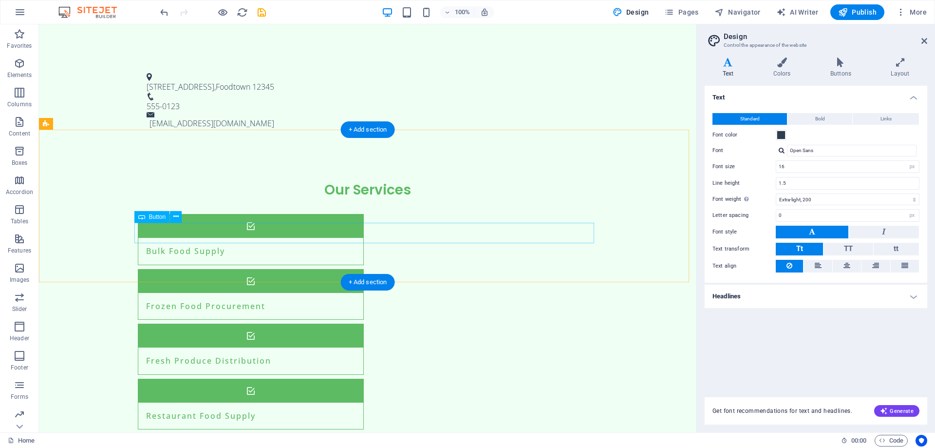
scroll to position [633, 0]
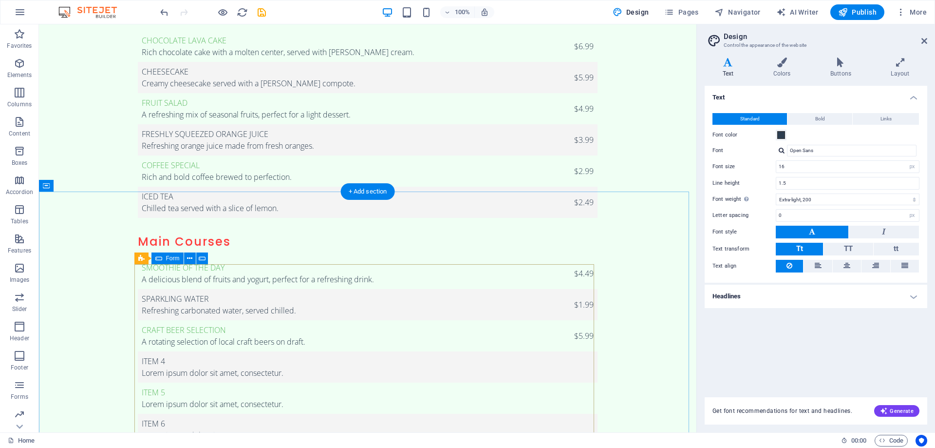
scroll to position [1656, 0]
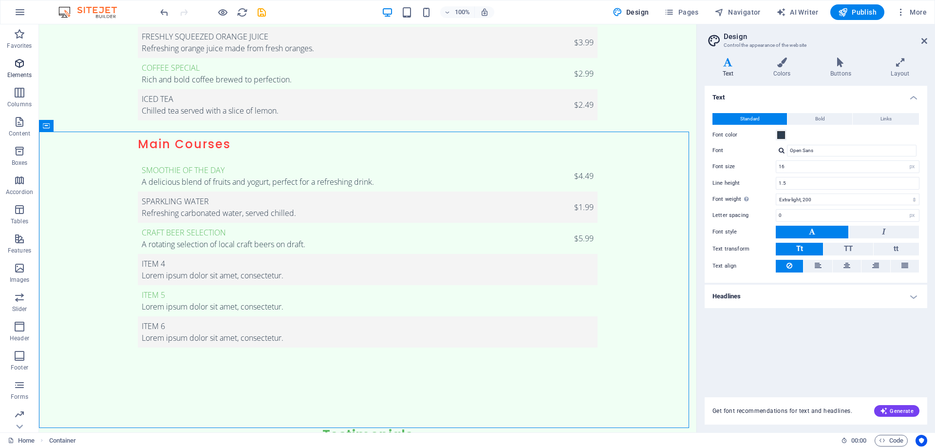
click at [15, 62] on icon "button" at bounding box center [20, 63] width 12 height 12
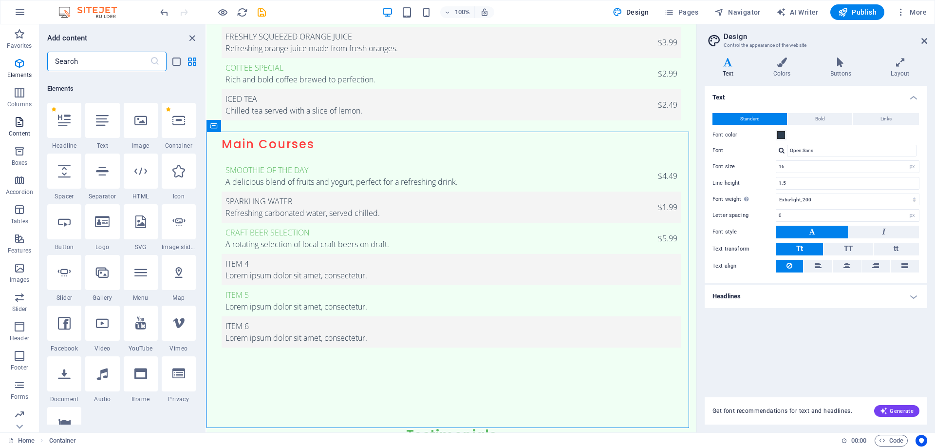
scroll to position [104, 0]
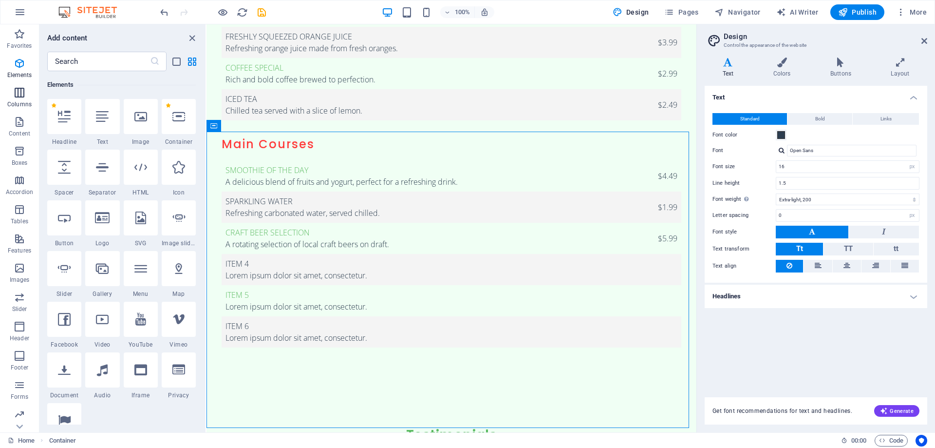
click at [21, 96] on icon "button" at bounding box center [20, 93] width 12 height 12
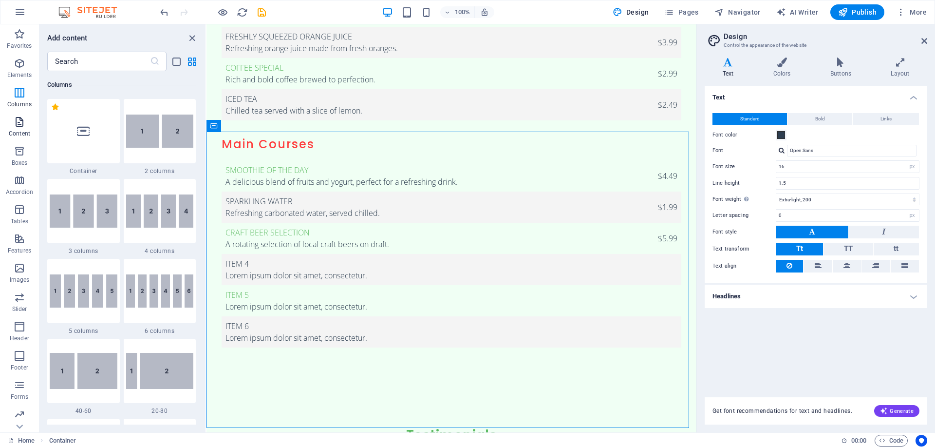
click at [20, 125] on icon "button" at bounding box center [20, 122] width 12 height 12
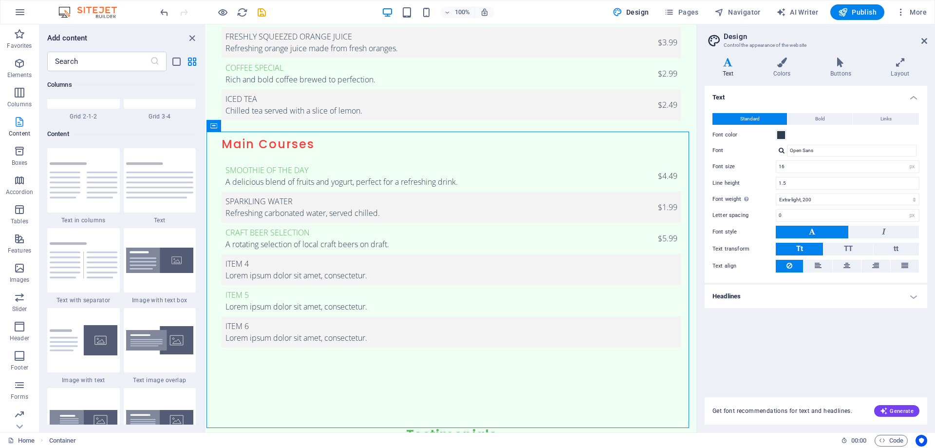
scroll to position [1704, 0]
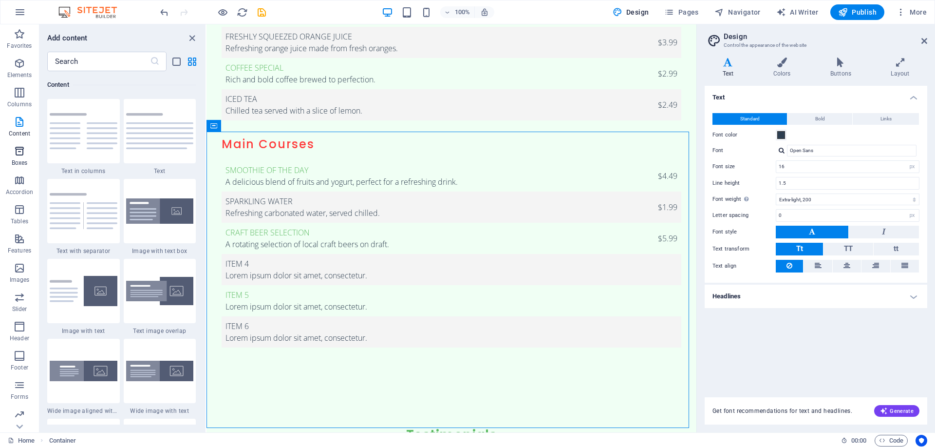
click at [20, 158] on span "Boxes" at bounding box center [19, 156] width 39 height 23
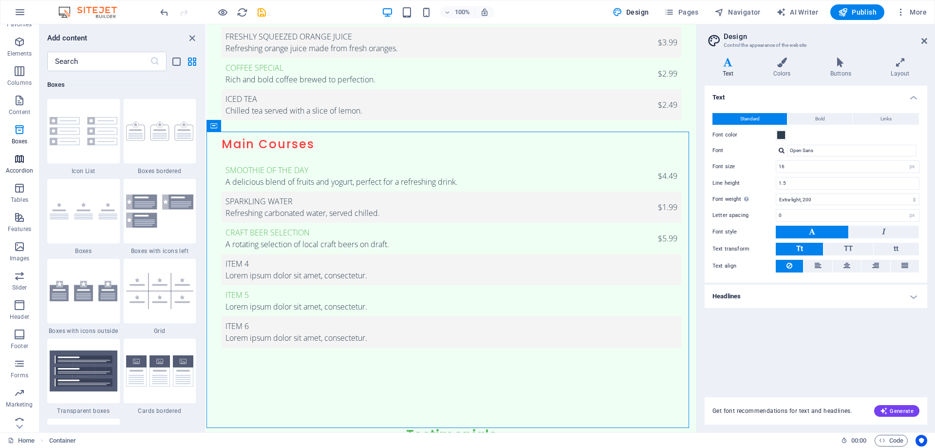
scroll to position [31, 0]
click at [16, 150] on icon "button" at bounding box center [20, 150] width 12 height 12
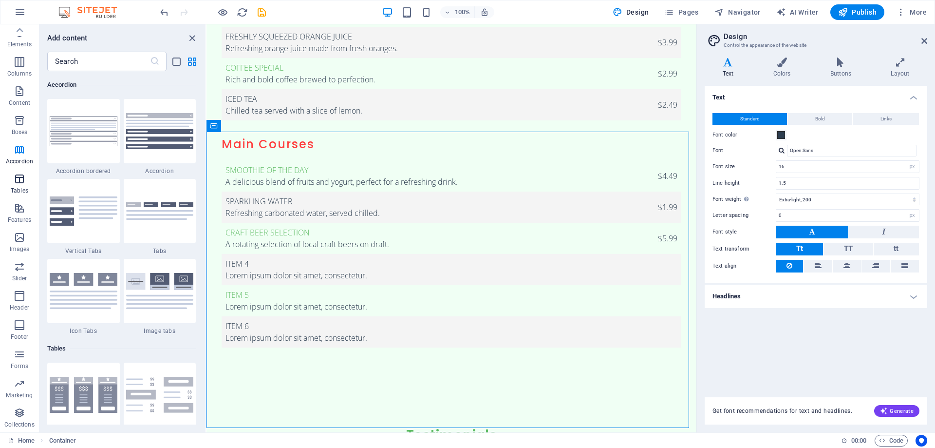
click at [17, 187] on p "Tables" at bounding box center [20, 191] width 18 height 8
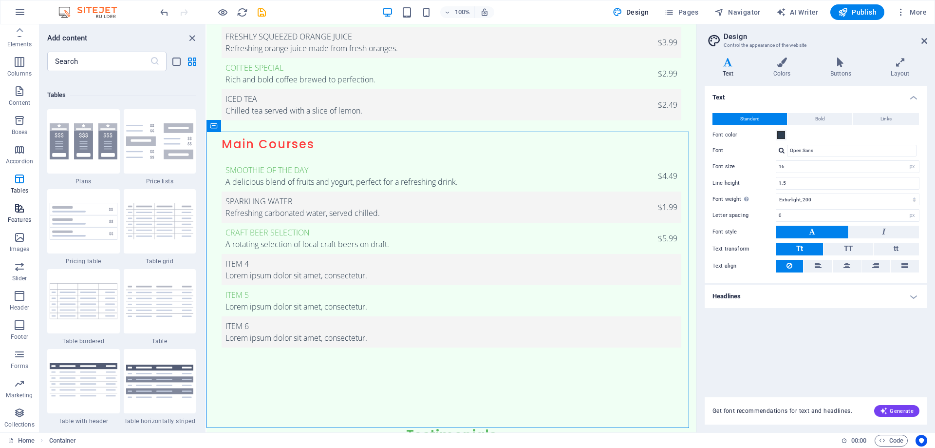
scroll to position [3373, 0]
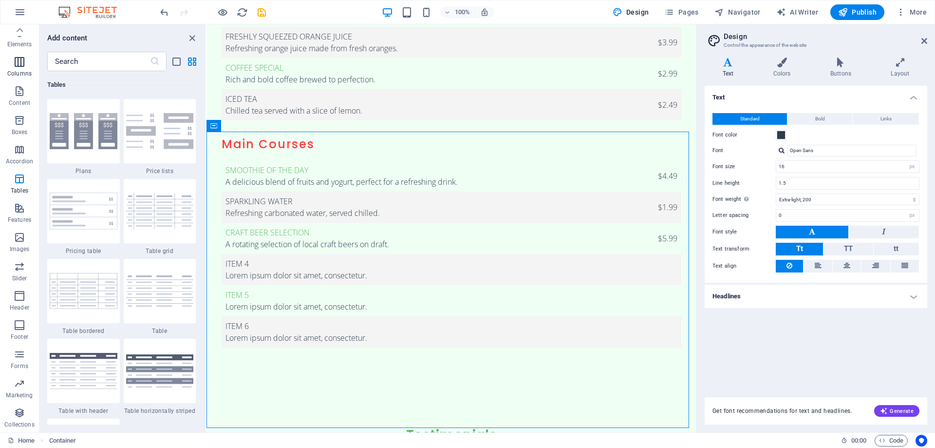
click at [17, 68] on span "Columns" at bounding box center [19, 67] width 39 height 23
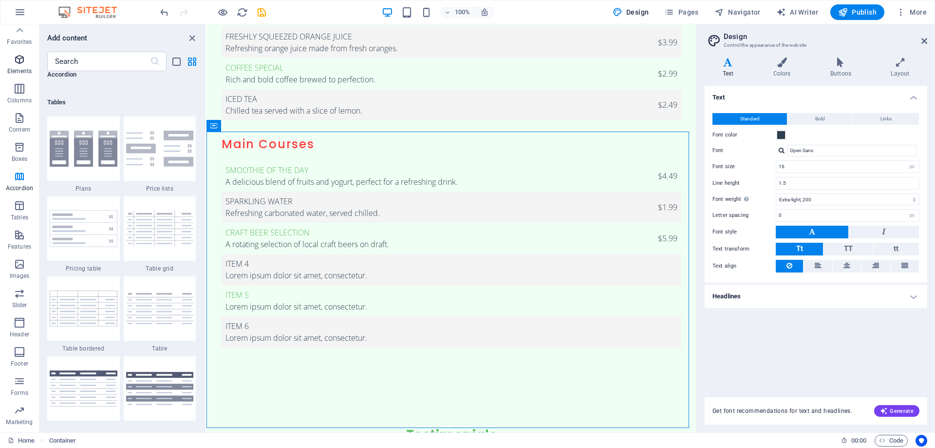
scroll to position [0, 0]
click at [14, 78] on p "Elements" at bounding box center [19, 75] width 25 height 8
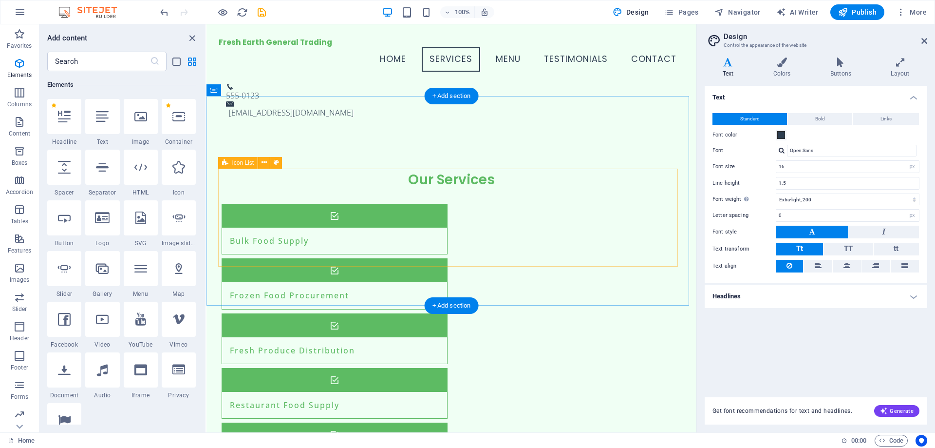
scroll to position [243, 0]
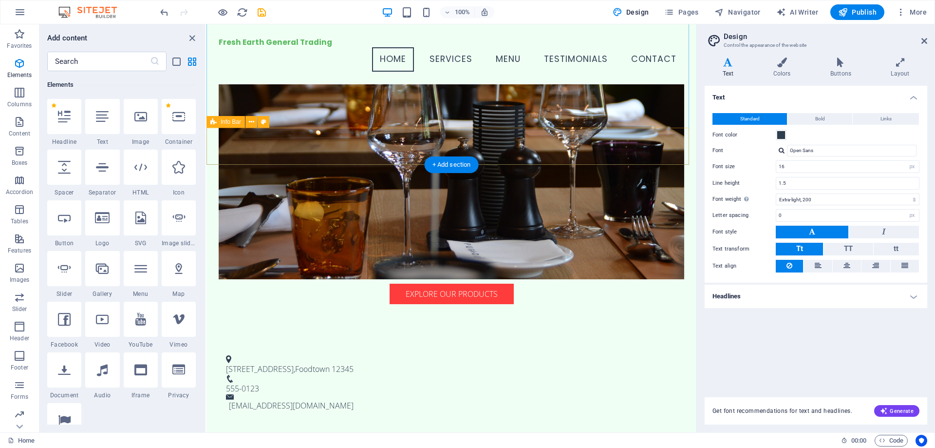
click at [643, 343] on div "[STREET_ADDRESS] 555-0123 [EMAIL_ADDRESS][DOMAIN_NAME]" at bounding box center [452, 383] width 490 height 81
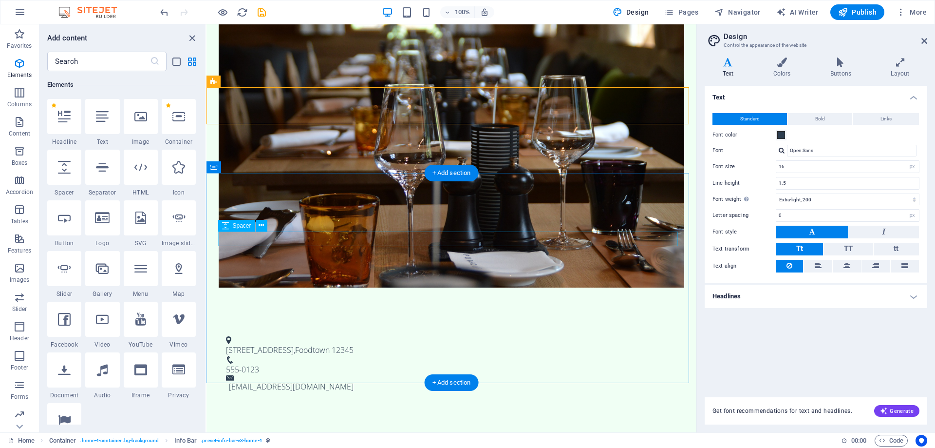
scroll to position [340, 0]
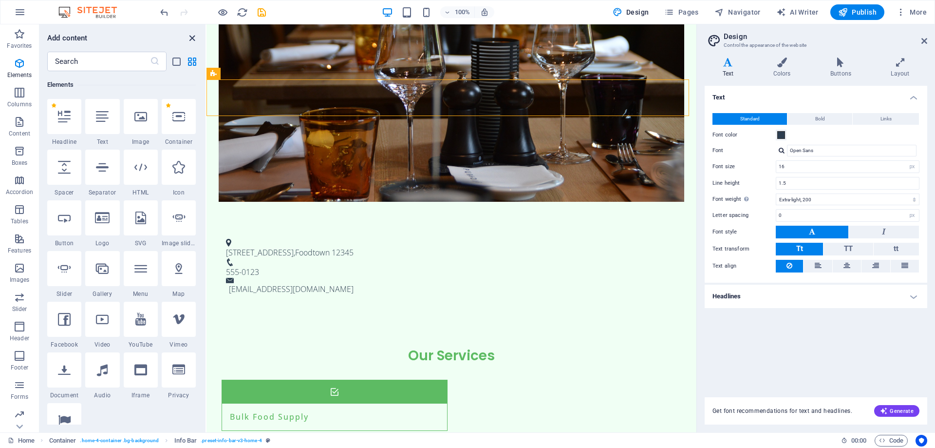
click at [192, 41] on icon "close panel" at bounding box center [192, 38] width 11 height 11
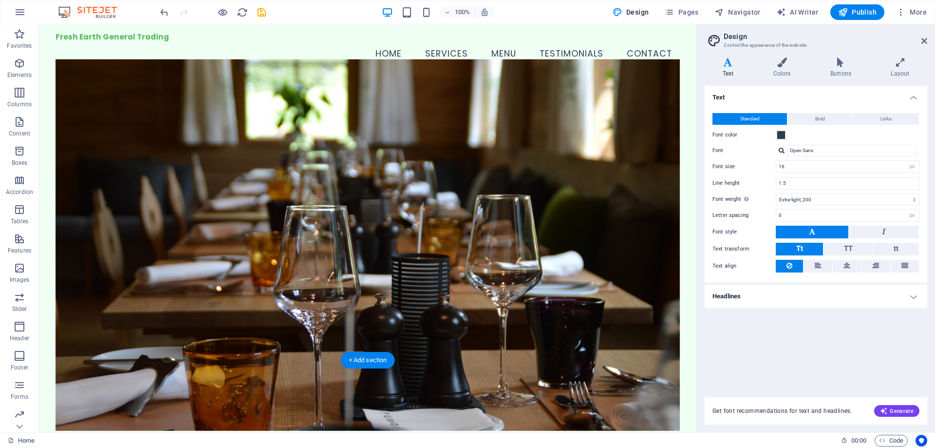
scroll to position [0, 0]
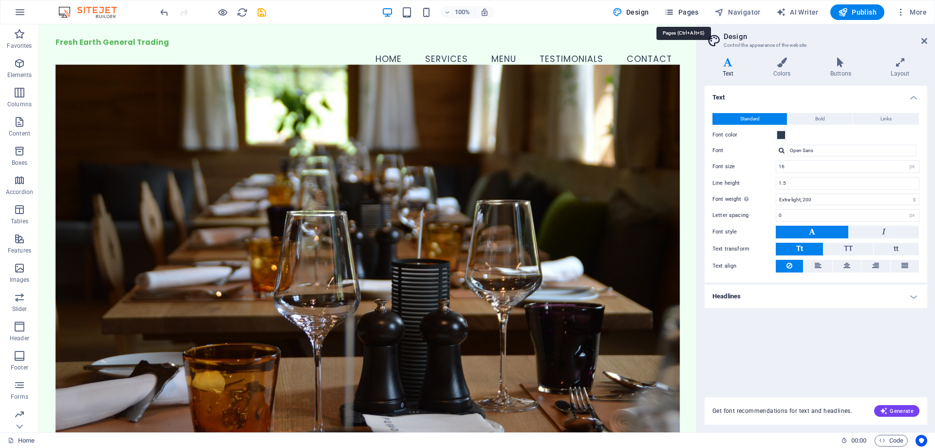
click at [686, 10] on span "Pages" at bounding box center [681, 12] width 34 height 10
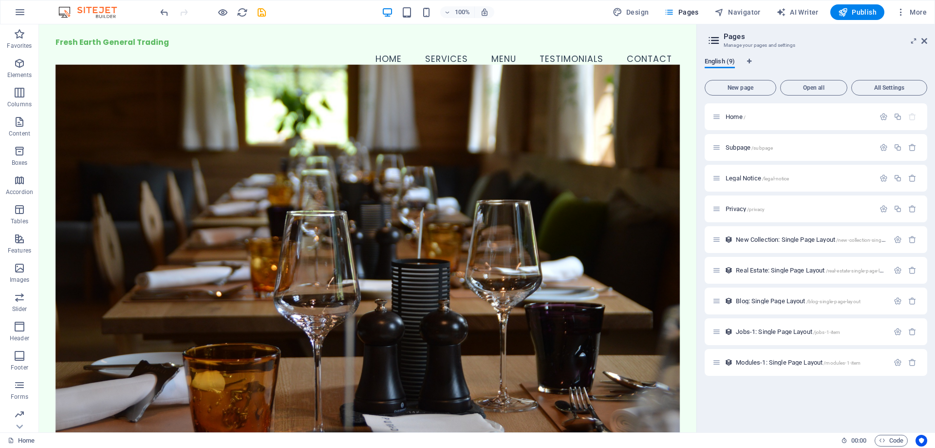
click at [720, 66] on span "English (9)" at bounding box center [720, 63] width 30 height 14
click at [716, 41] on icon at bounding box center [714, 41] width 15 height 14
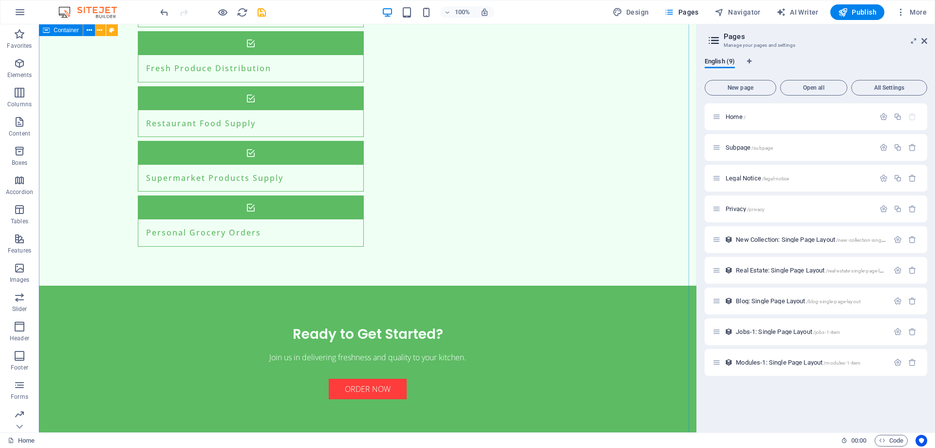
scroll to position [1169, 0]
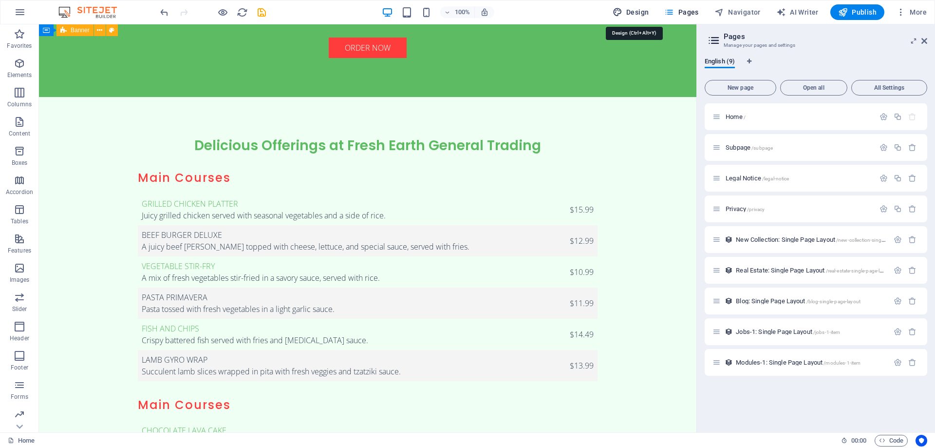
click at [629, 15] on span "Design" at bounding box center [631, 12] width 37 height 10
select select "px"
select select "200"
select select "px"
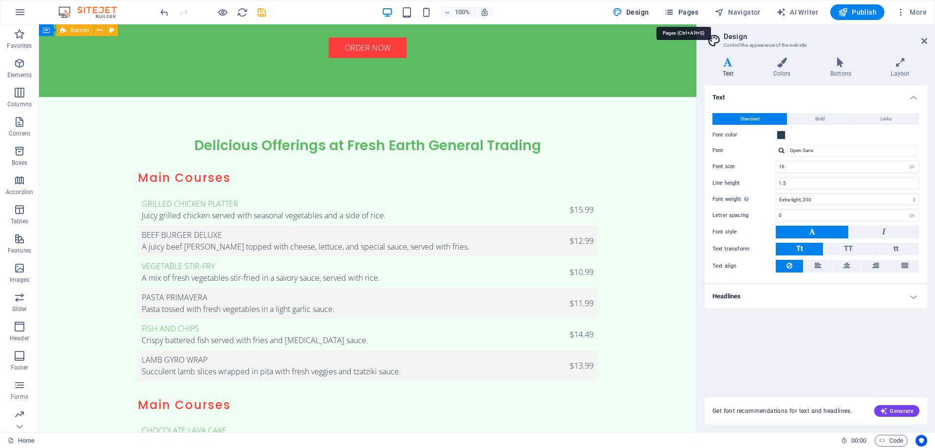
click at [674, 13] on icon "button" at bounding box center [669, 12] width 10 height 10
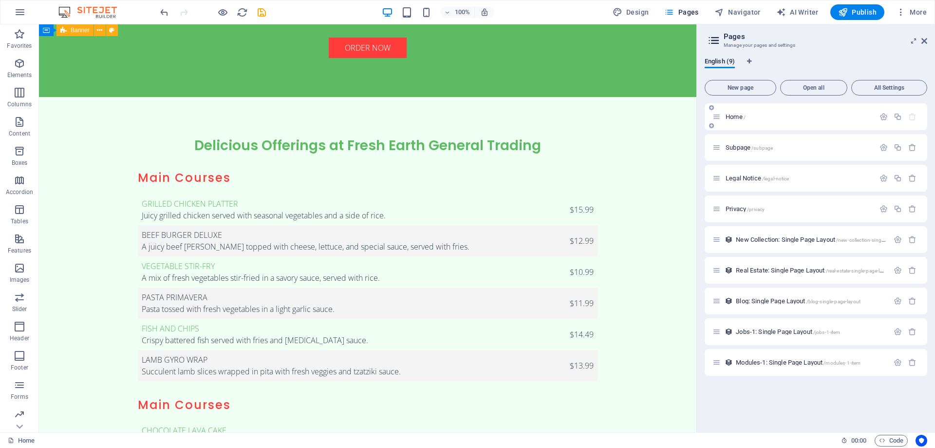
click at [734, 119] on span "Home /" at bounding box center [736, 116] width 20 height 7
drag, startPoint x: 744, startPoint y: 145, endPoint x: 737, endPoint y: 145, distance: 7.3
click at [744, 144] on span "Subpage /subpage" at bounding box center [749, 147] width 47 height 7
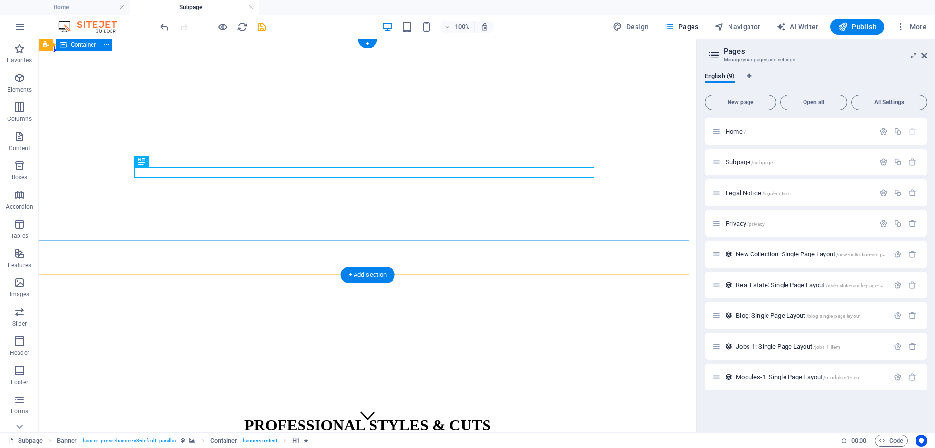
scroll to position [0, 0]
click at [734, 129] on span "Home /" at bounding box center [736, 131] width 20 height 7
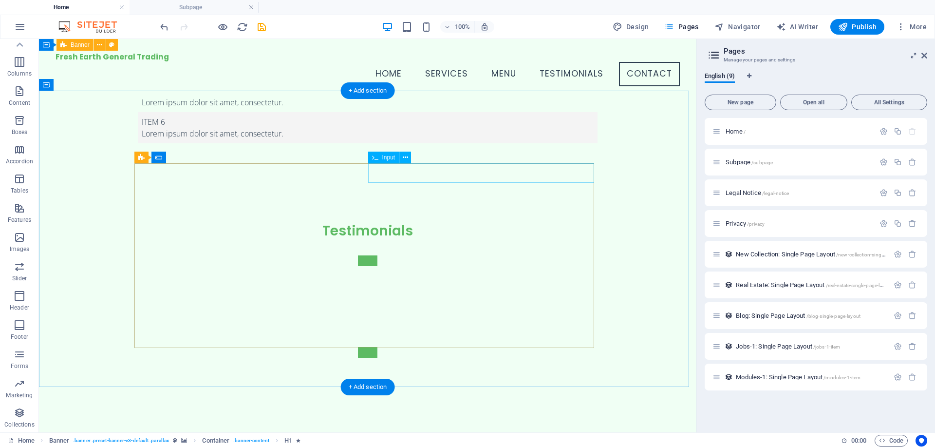
scroll to position [1607, 0]
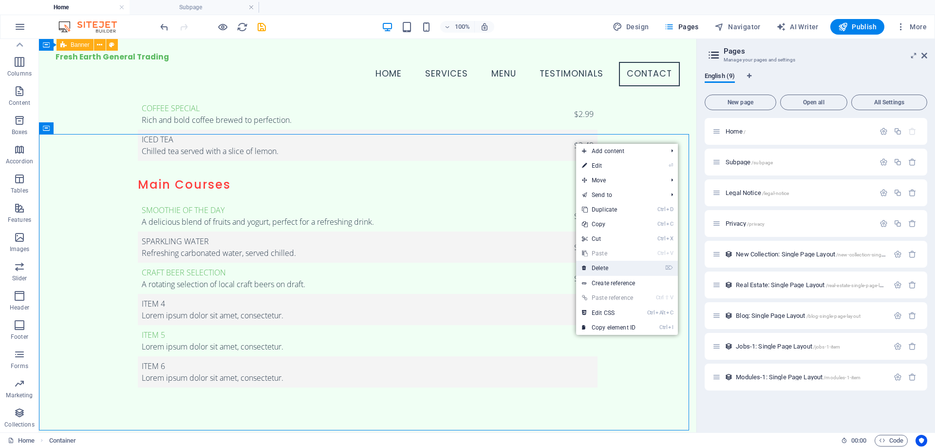
click at [619, 266] on link "⌦ Delete" at bounding box center [608, 268] width 65 height 15
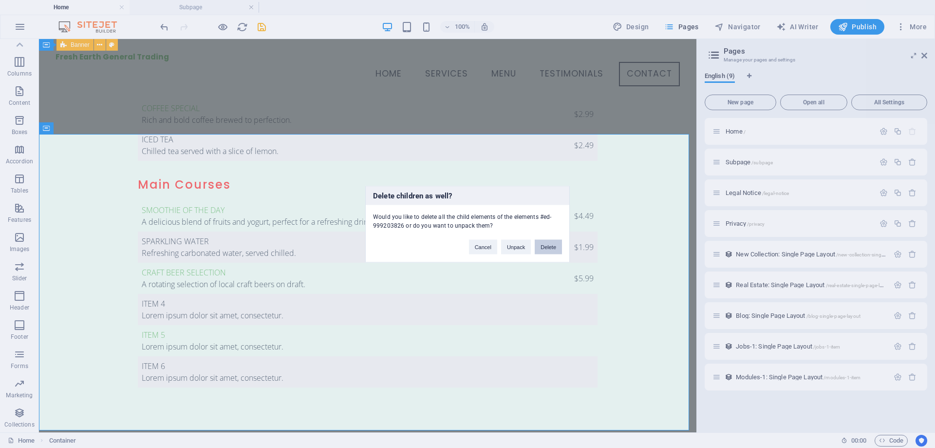
click at [545, 249] on button "Delete" at bounding box center [548, 246] width 27 height 15
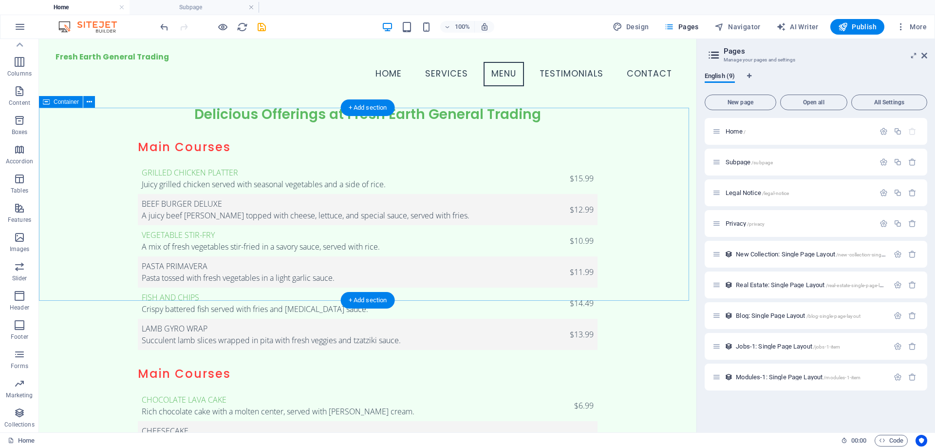
scroll to position [1582, 0]
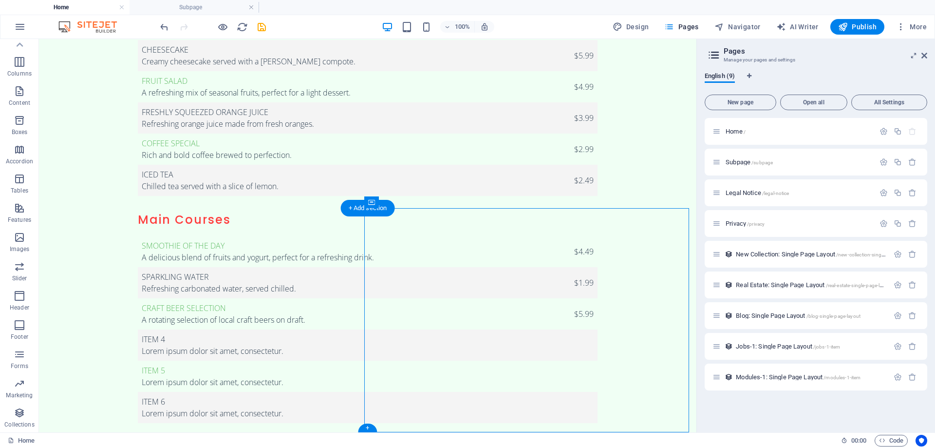
select select "px"
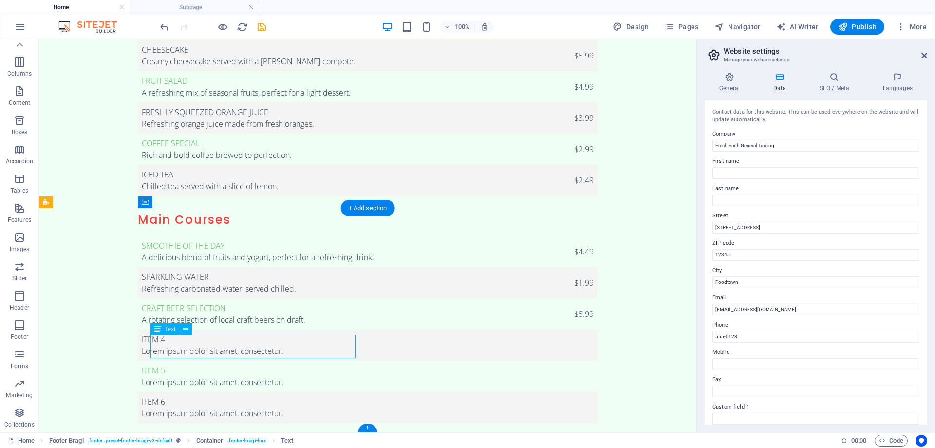
drag, startPoint x: 211, startPoint y: 352, endPoint x: 304, endPoint y: 371, distance: 94.8
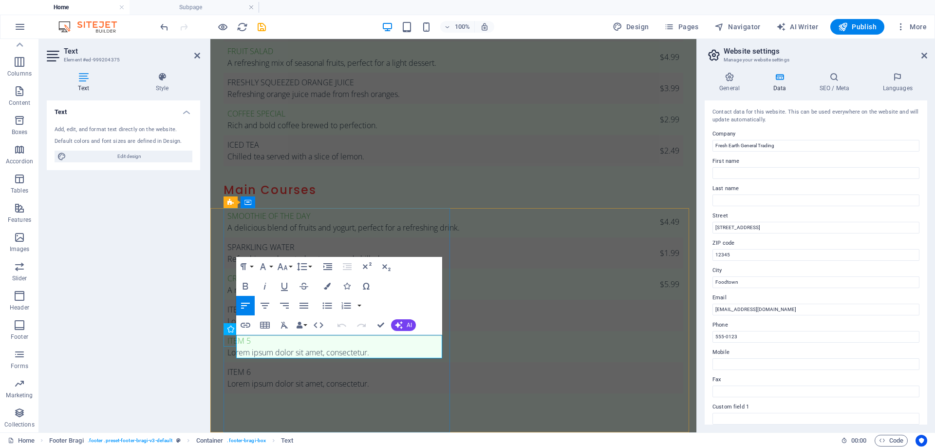
drag, startPoint x: 298, startPoint y: 351, endPoint x: 230, endPoint y: 341, distance: 67.9
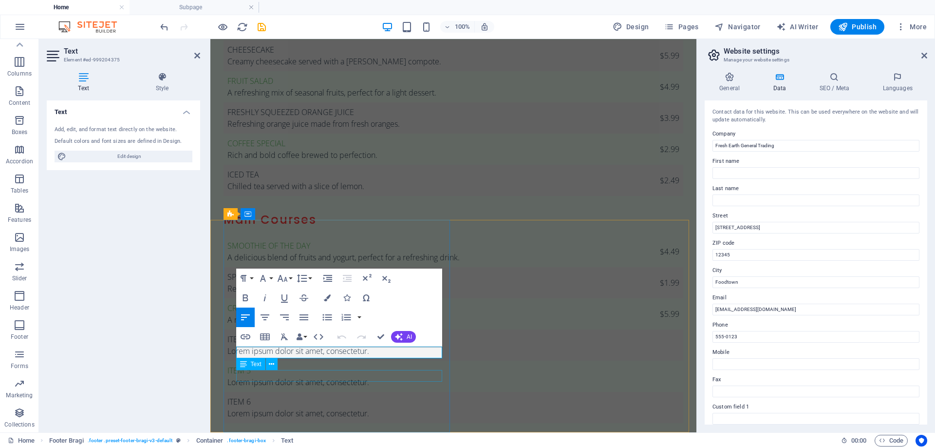
scroll to position [1570, 0]
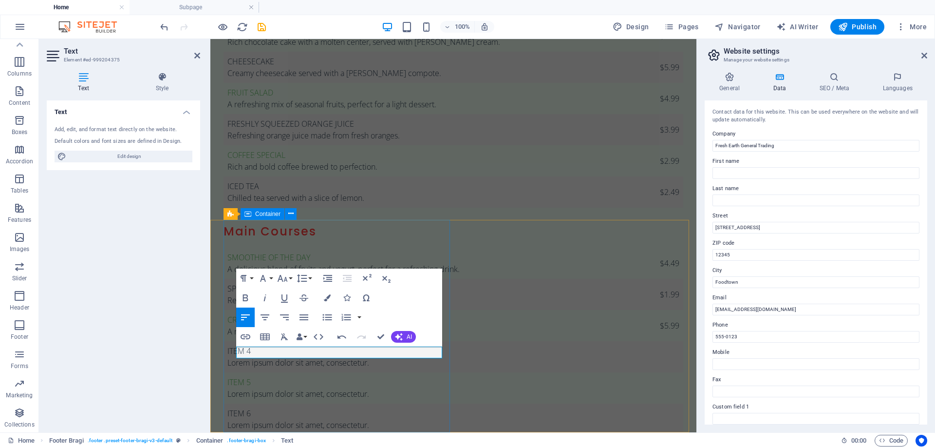
drag, startPoint x: 363, startPoint y: 399, endPoint x: 536, endPoint y: 399, distance: 172.4
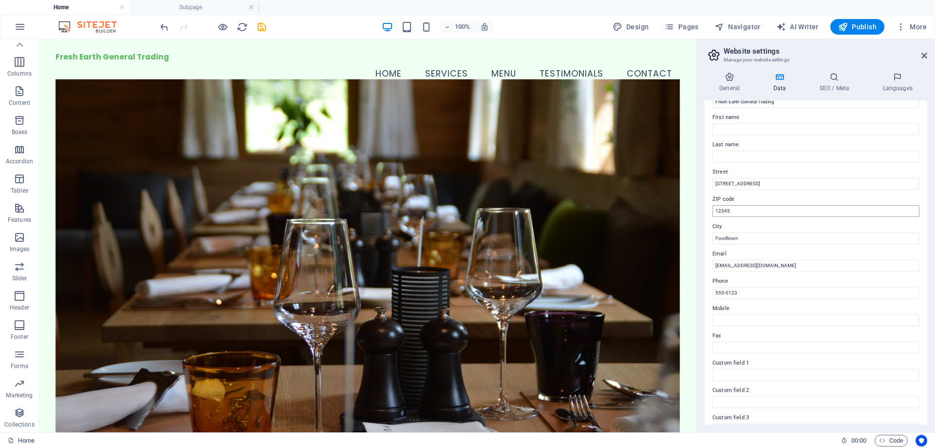
scroll to position [0, 0]
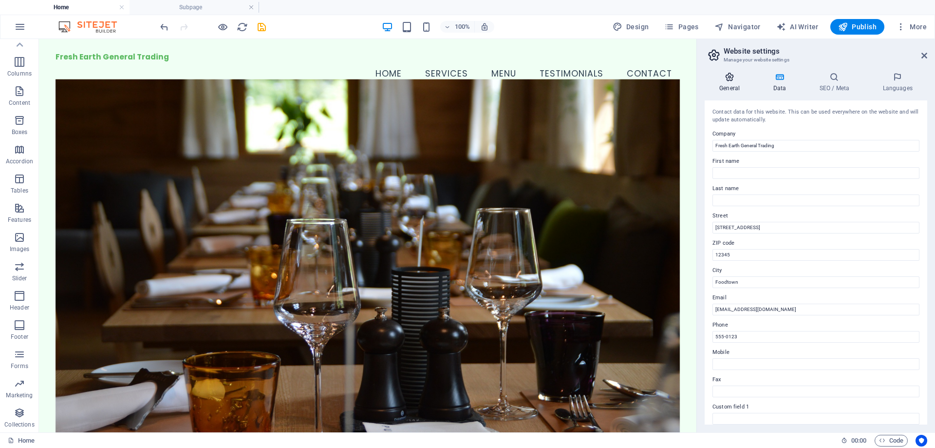
click at [737, 91] on h4 "General" at bounding box center [732, 82] width 54 height 20
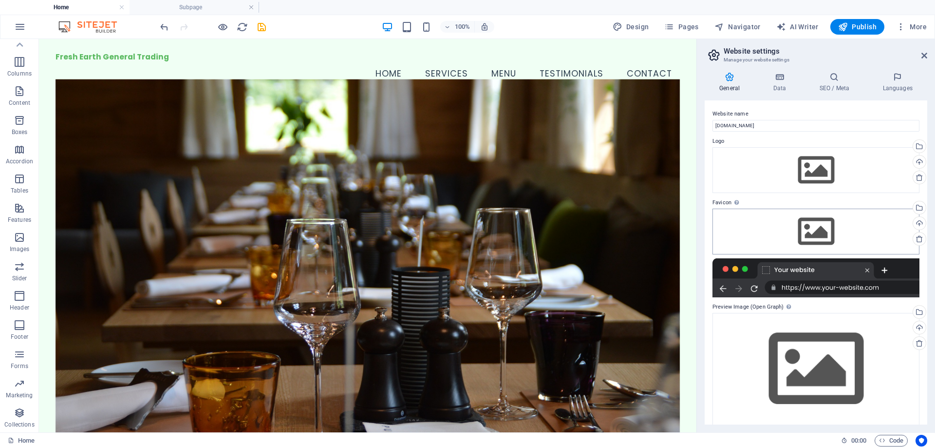
scroll to position [8, 0]
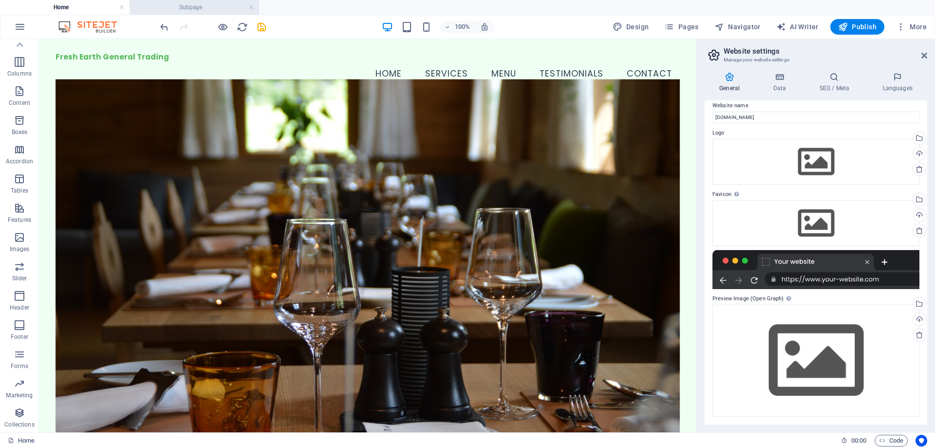
click at [205, 7] on h4 "Subpage" at bounding box center [195, 7] width 130 height 11
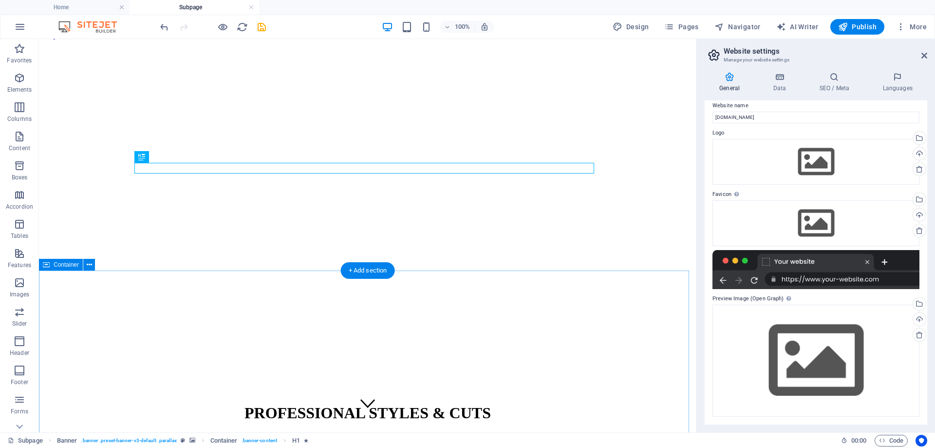
scroll to position [0, 0]
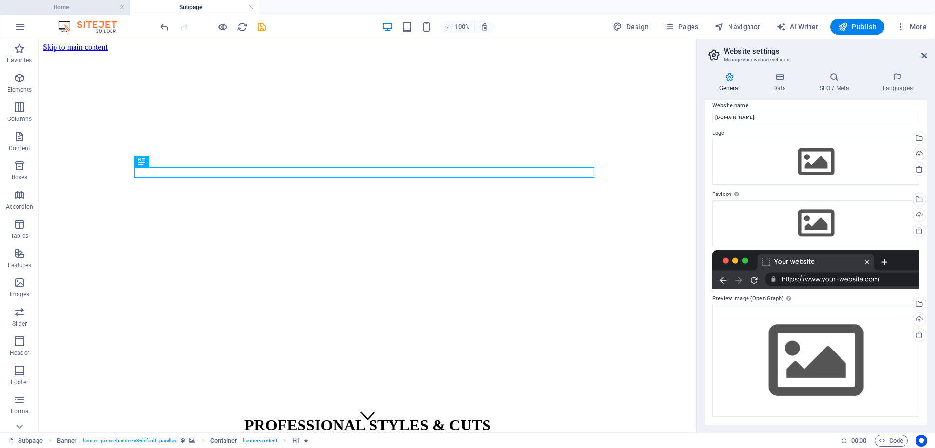
click at [94, 3] on h4 "Home" at bounding box center [65, 7] width 130 height 11
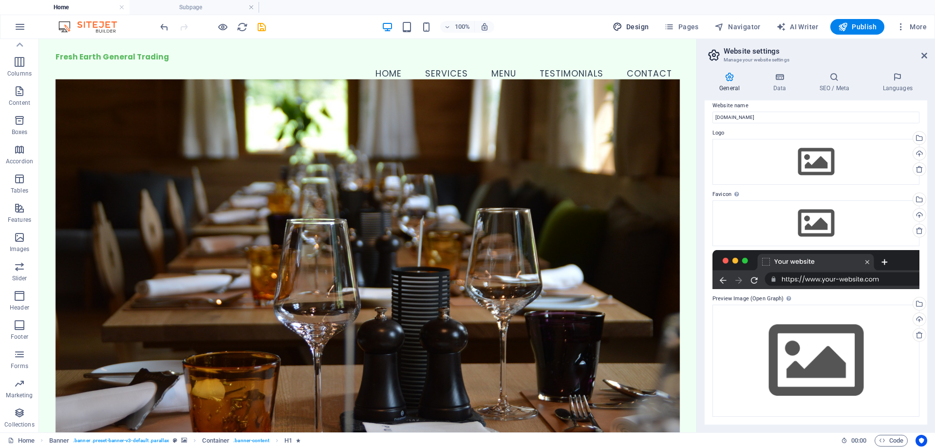
click at [640, 33] on button "Design" at bounding box center [631, 27] width 44 height 16
select select "px"
select select "200"
select select "px"
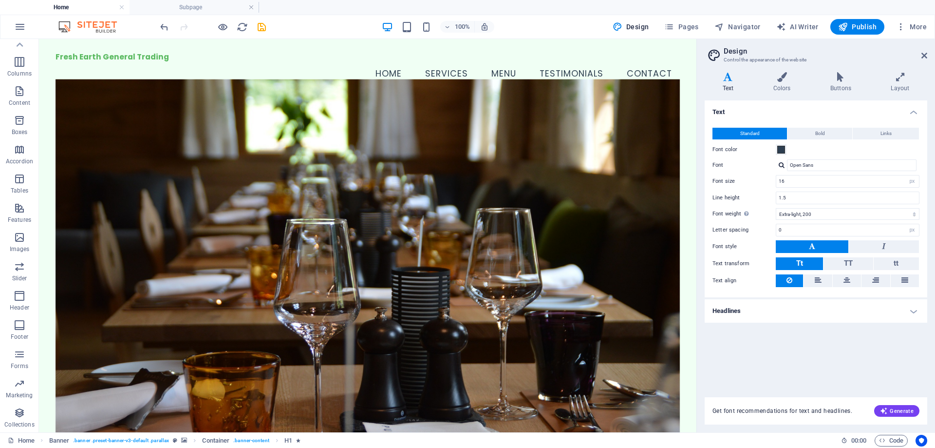
click at [769, 310] on h4 "Headlines" at bounding box center [816, 310] width 223 height 23
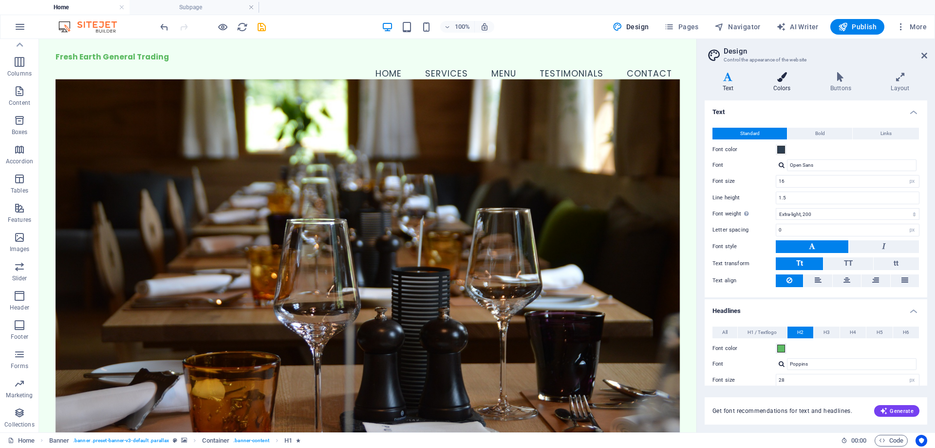
click at [779, 86] on h4 "Colors" at bounding box center [783, 82] width 57 height 20
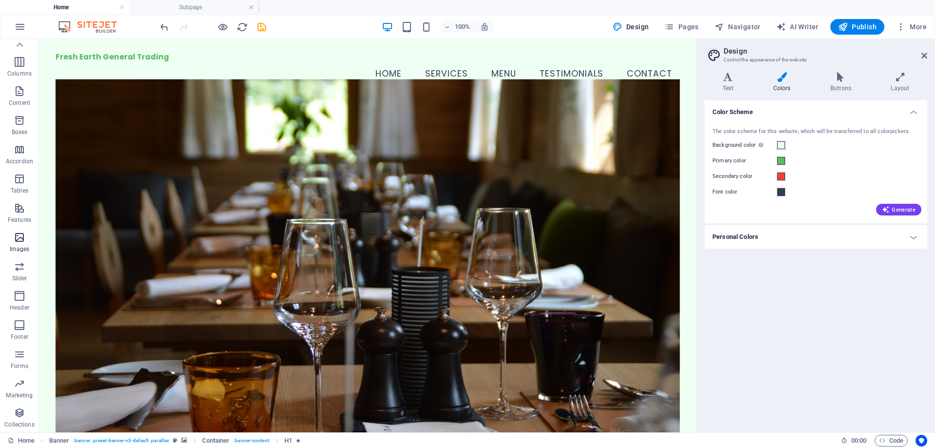
click at [22, 249] on p "Images" at bounding box center [20, 249] width 20 height 8
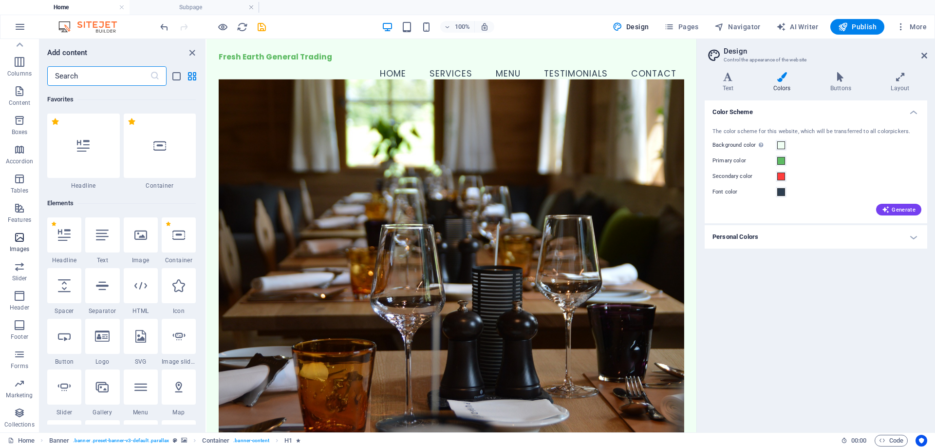
scroll to position [4939, 0]
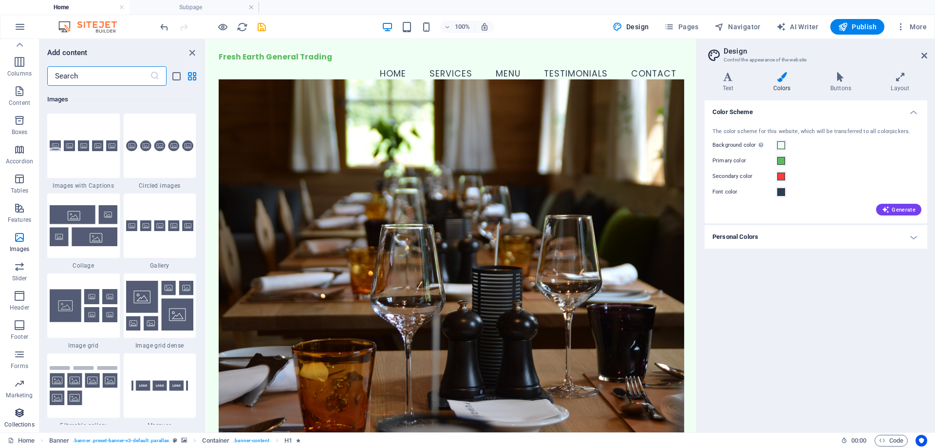
click at [22, 419] on span "Collections" at bounding box center [19, 418] width 39 height 23
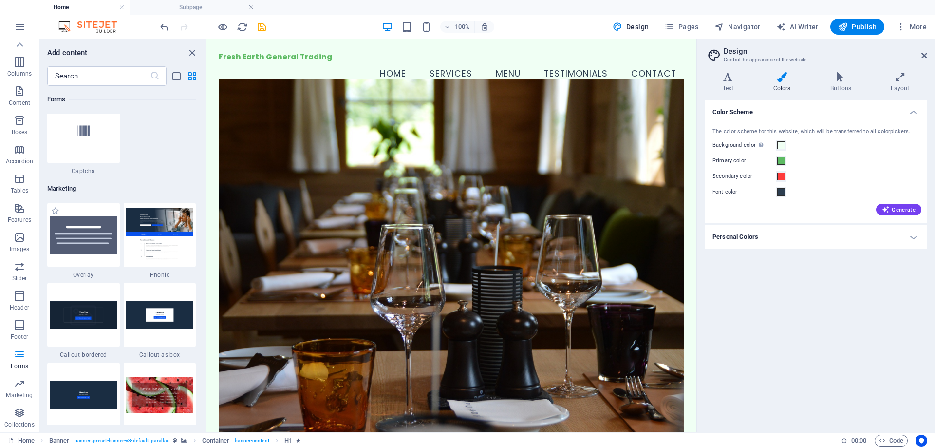
scroll to position [8039, 0]
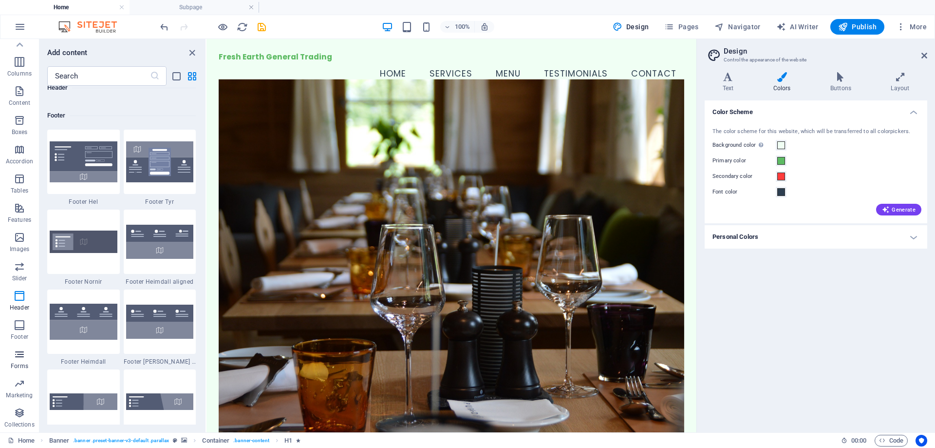
click at [19, 363] on p "Forms" at bounding box center [20, 366] width 18 height 8
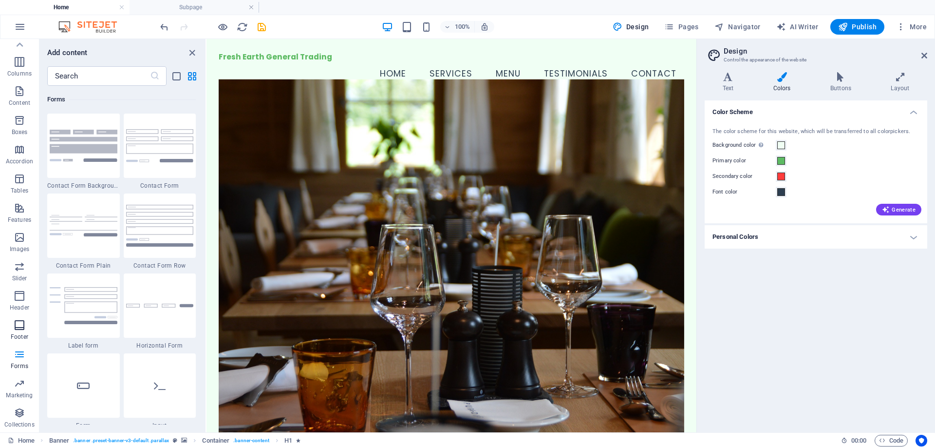
click at [16, 322] on icon "button" at bounding box center [20, 325] width 12 height 12
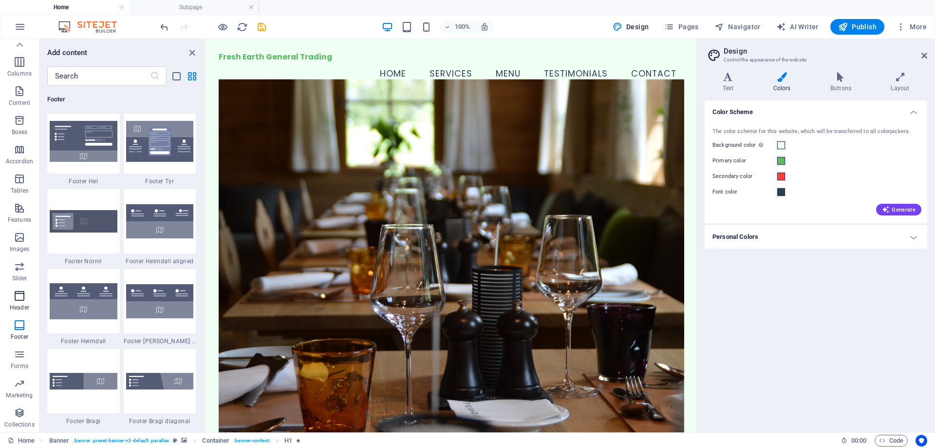
click at [17, 297] on icon "button" at bounding box center [20, 296] width 12 height 12
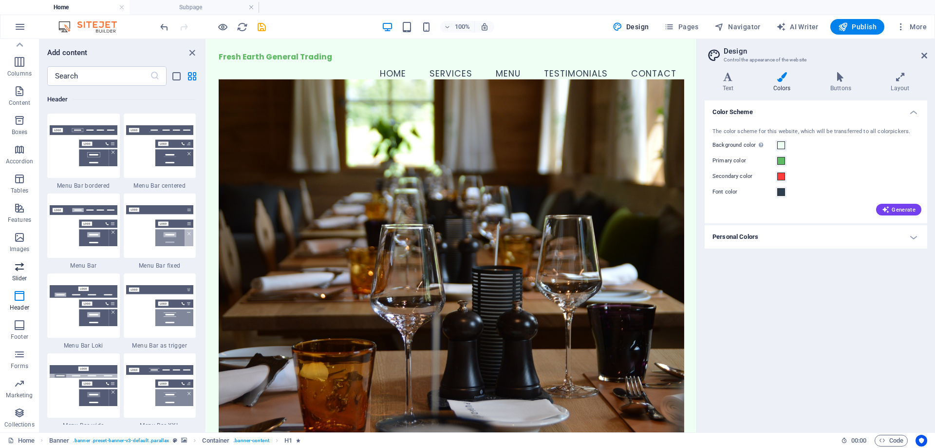
click at [19, 264] on icon "button" at bounding box center [20, 267] width 12 height 12
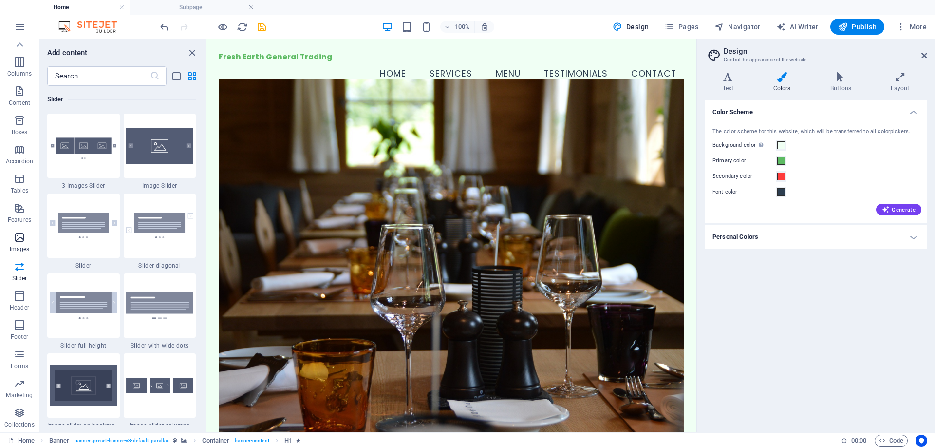
click at [16, 240] on icon "button" at bounding box center [20, 237] width 12 height 12
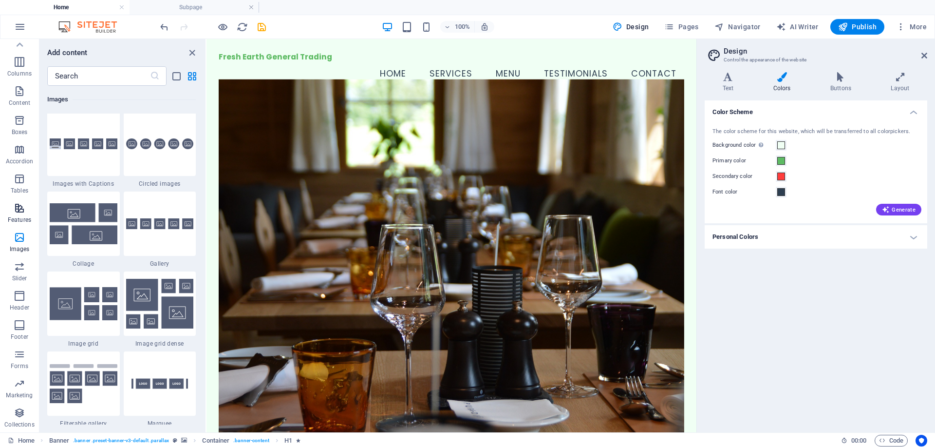
click at [17, 209] on icon "button" at bounding box center [20, 208] width 12 height 12
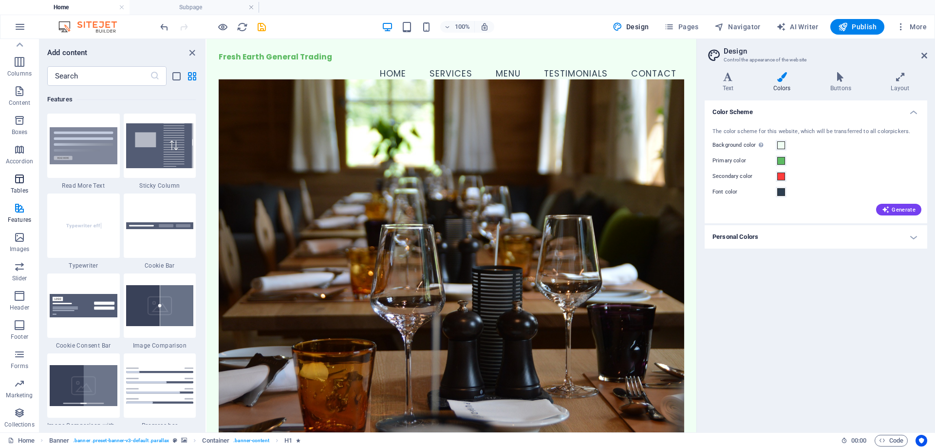
click at [23, 181] on icon "button" at bounding box center [20, 179] width 12 height 12
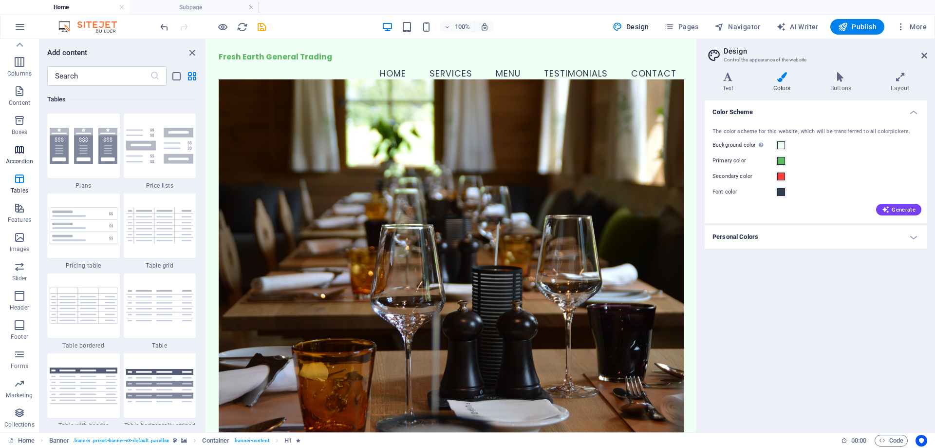
click at [18, 156] on span "Accordion" at bounding box center [19, 155] width 39 height 23
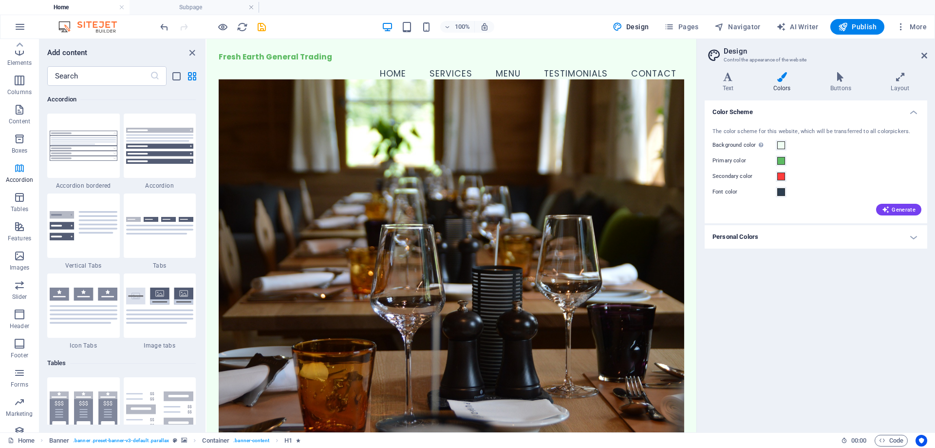
scroll to position [0, 0]
click at [17, 169] on icon "button" at bounding box center [20, 166] width 12 height 12
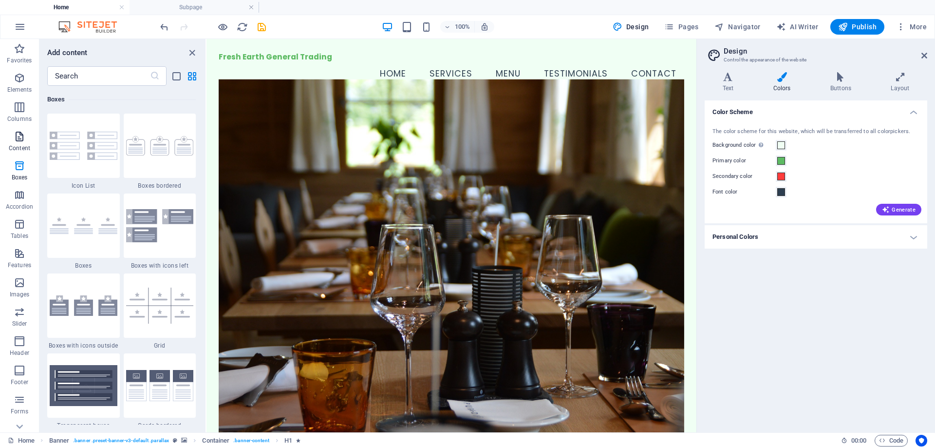
click at [17, 138] on icon "button" at bounding box center [20, 137] width 12 height 12
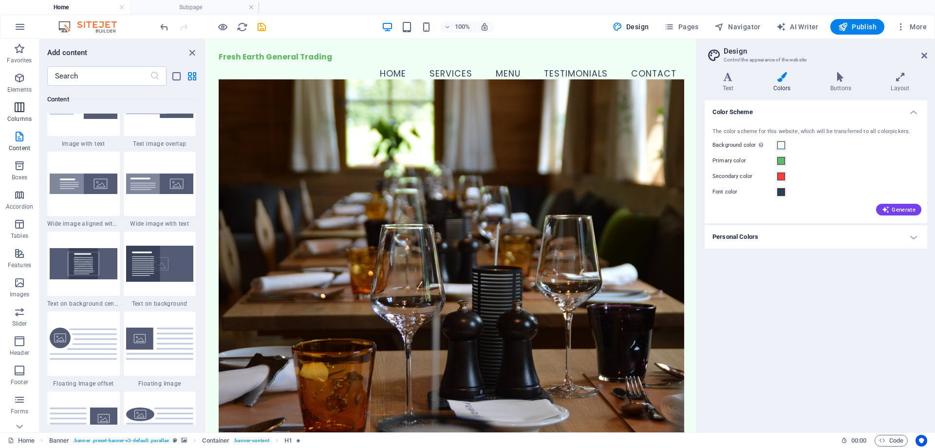
click at [17, 114] on span "Columns" at bounding box center [19, 112] width 39 height 23
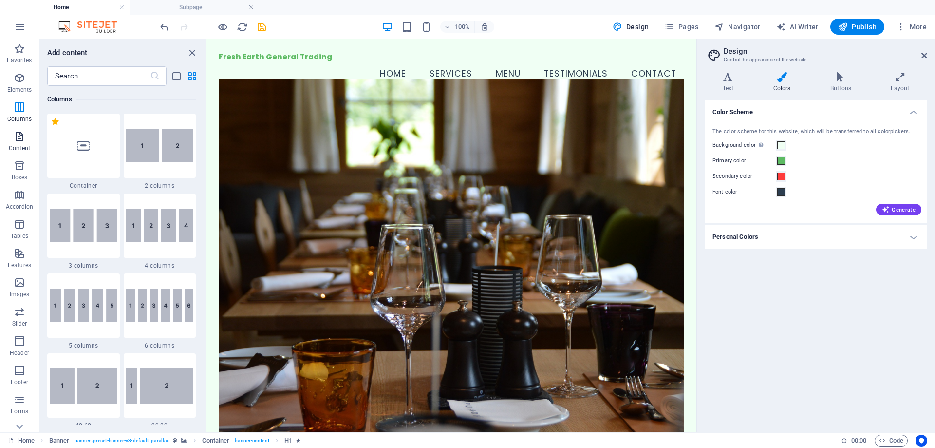
scroll to position [482, 0]
click at [21, 80] on icon "button" at bounding box center [20, 78] width 12 height 12
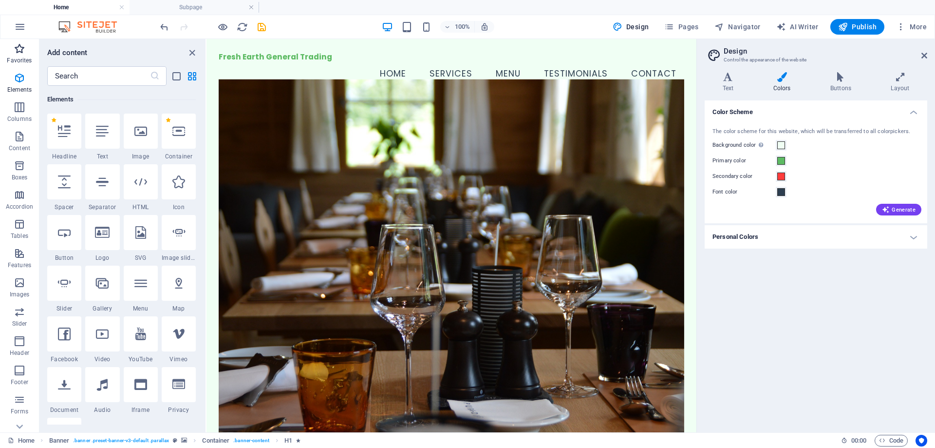
click at [15, 54] on icon "button" at bounding box center [20, 49] width 12 height 12
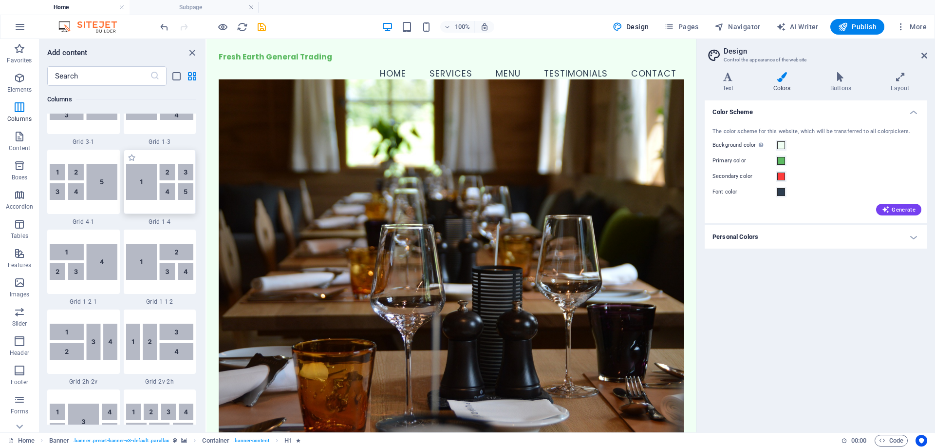
scroll to position [1559, 0]
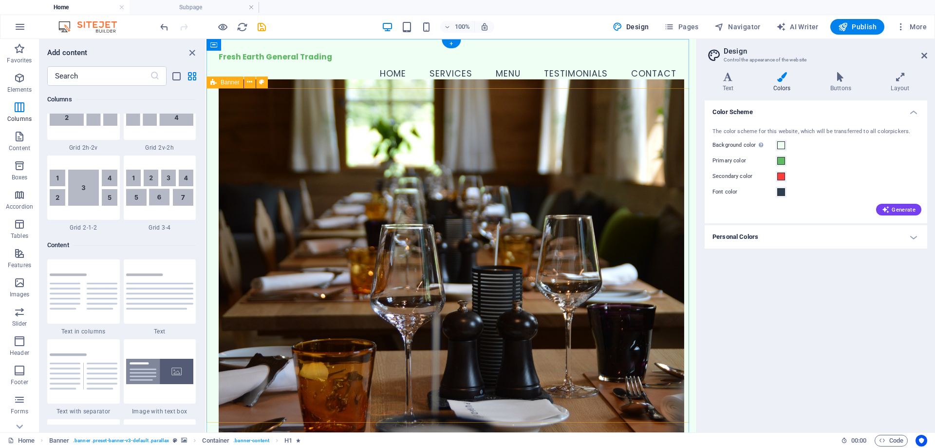
click at [367, 135] on figure at bounding box center [452, 258] width 466 height 358
click at [223, 81] on span "Banner" at bounding box center [230, 82] width 19 height 6
click at [221, 82] on span "Banner" at bounding box center [230, 82] width 19 height 6
select select "vh"
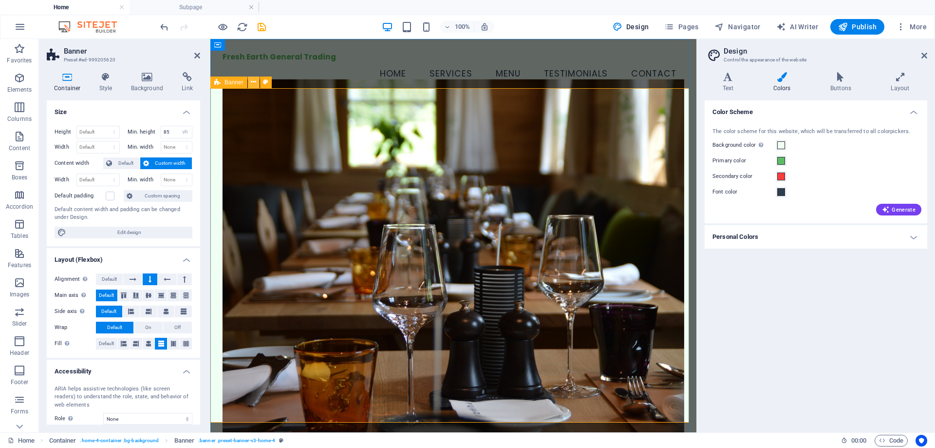
click at [252, 83] on icon at bounding box center [253, 82] width 5 height 10
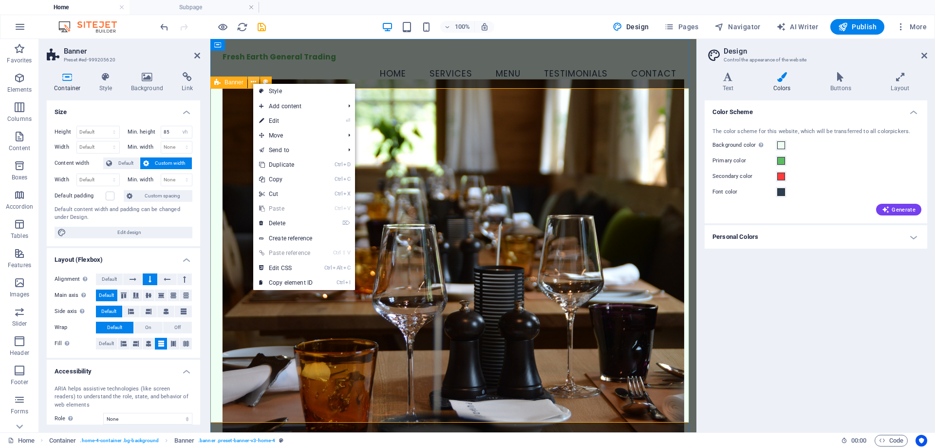
click at [252, 83] on icon at bounding box center [253, 82] width 5 height 10
click at [266, 78] on icon at bounding box center [265, 82] width 5 height 10
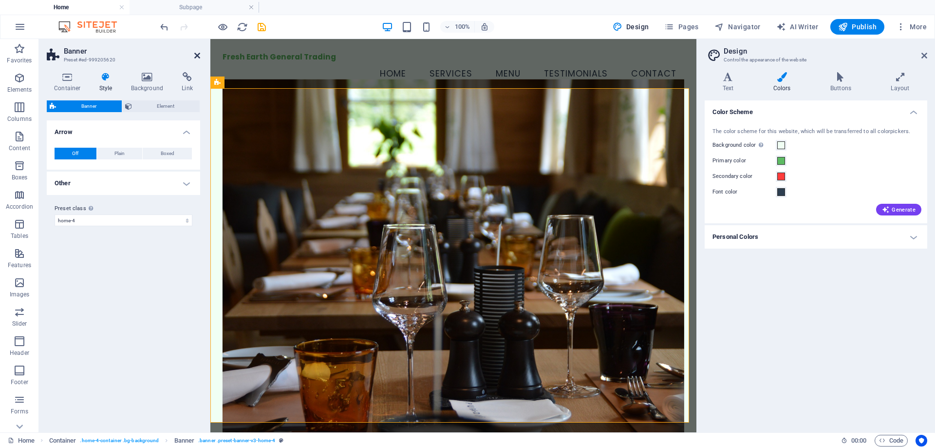
click at [198, 59] on link at bounding box center [197, 56] width 6 height 8
